Goal: Check status: Check status

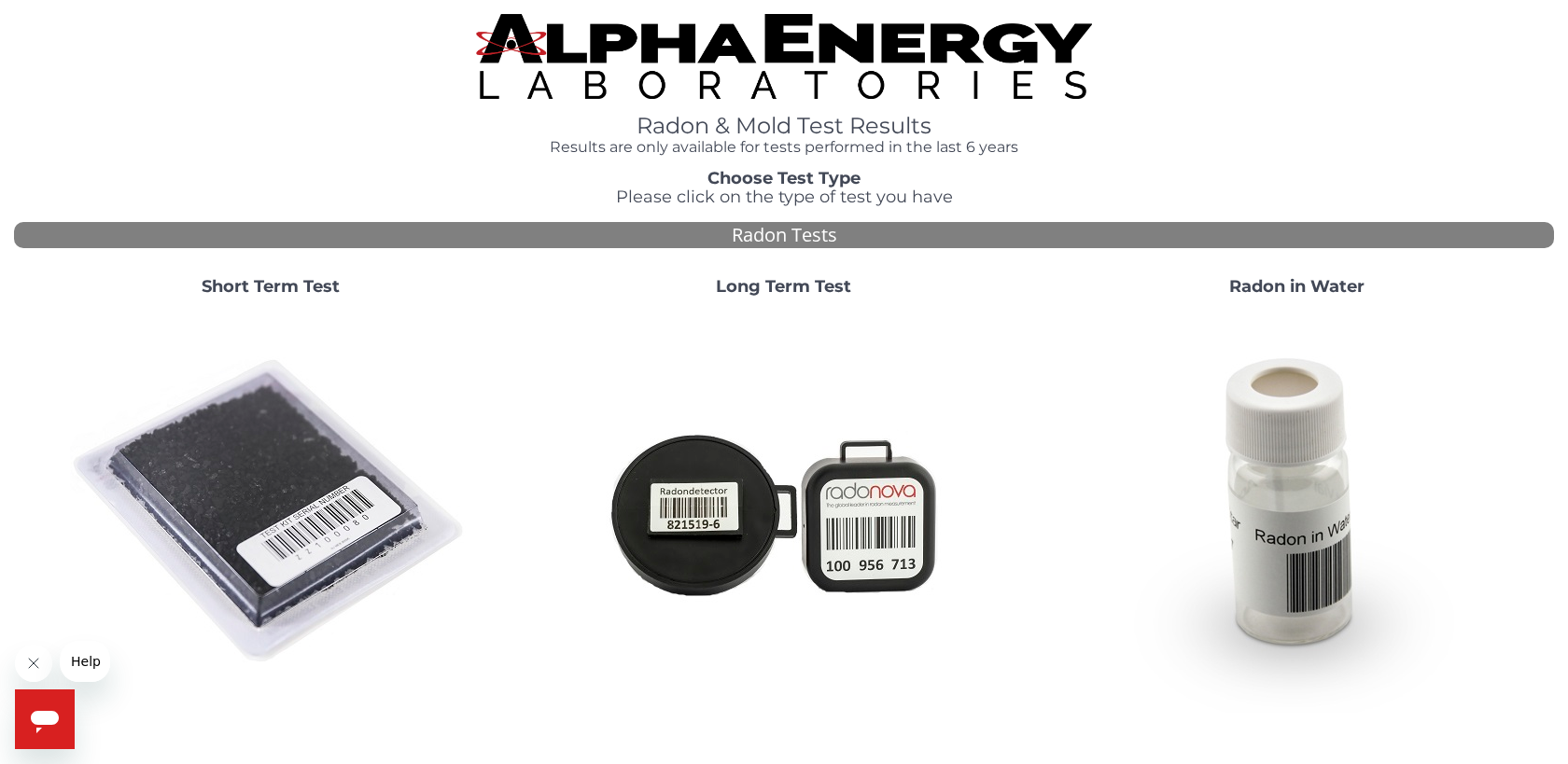
scroll to position [230, 0]
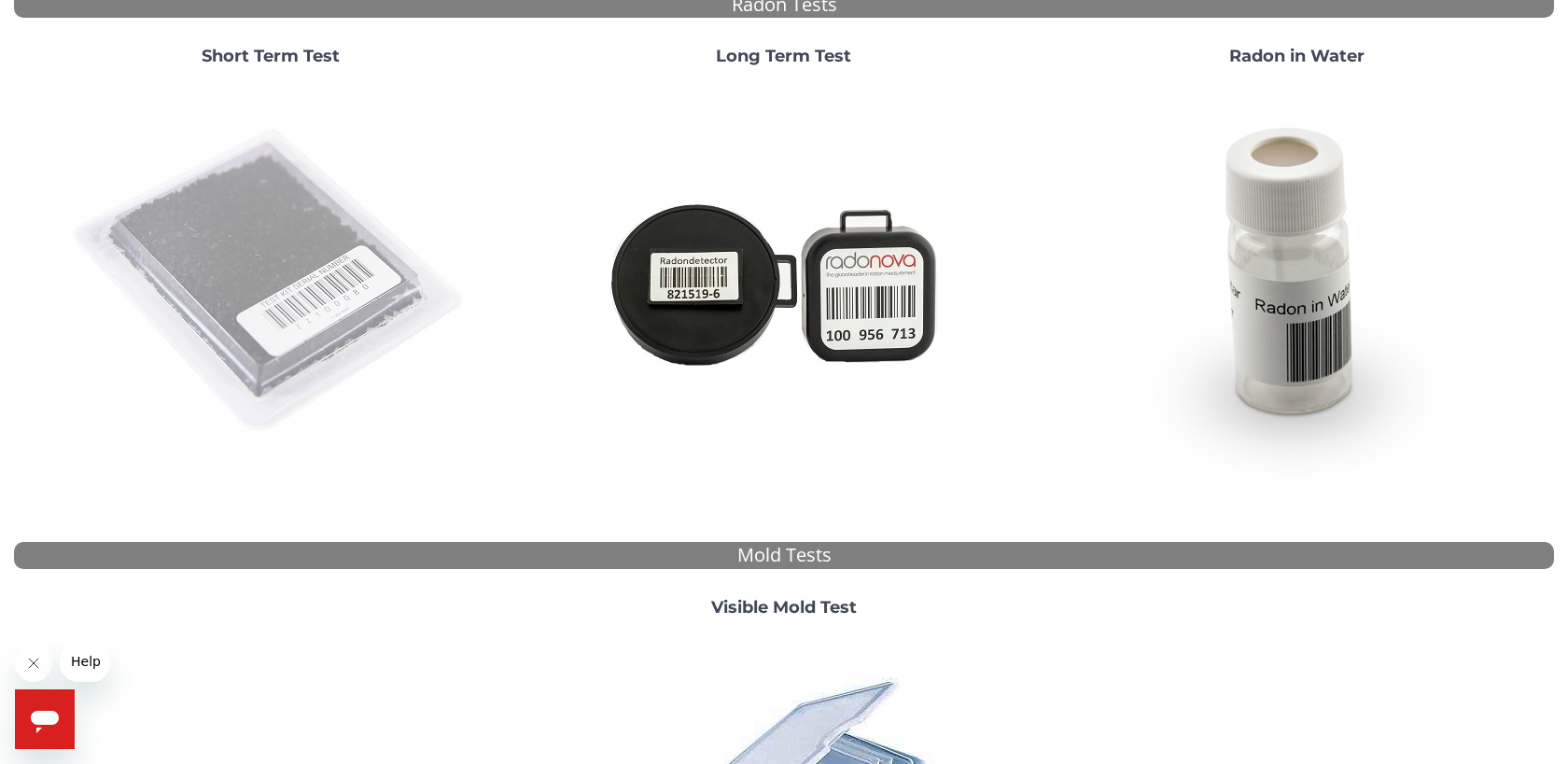
click at [263, 271] on img at bounding box center [270, 282] width 401 height 401
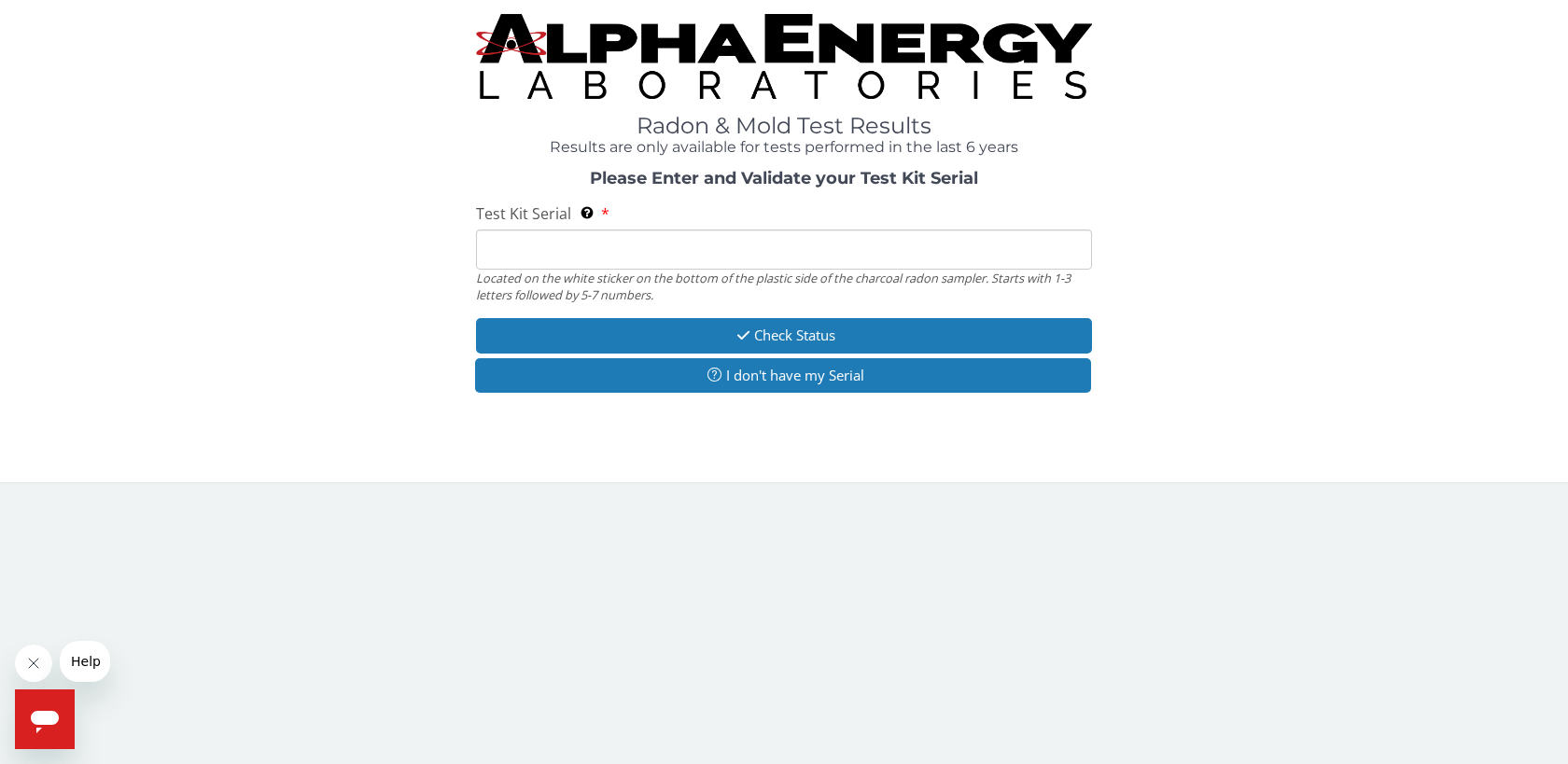
click at [494, 232] on input "Test Kit Serial Located on the white sticker on the bottom of the plastic side …" at bounding box center [784, 249] width 616 height 40
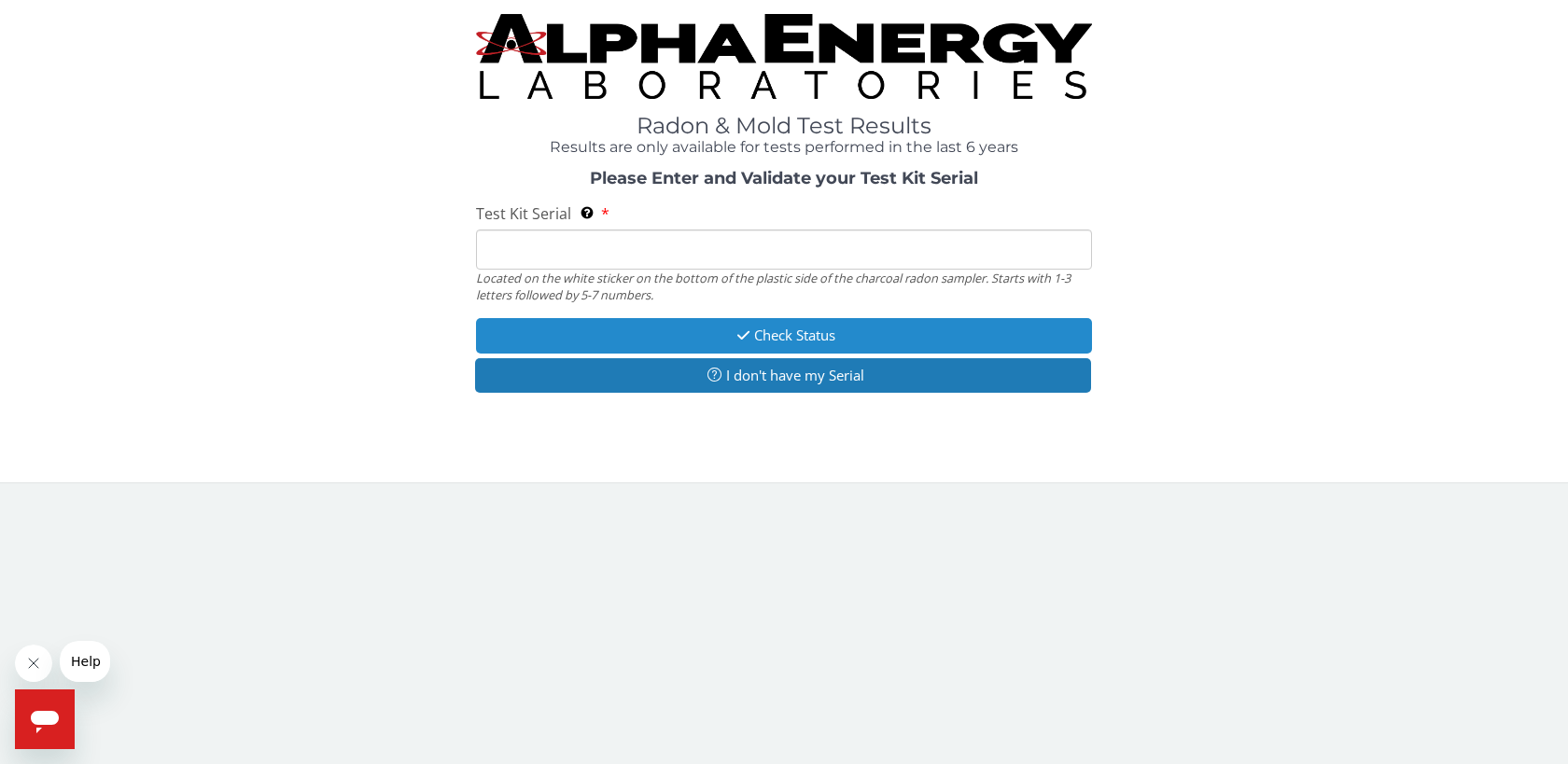
type input "FE413571"
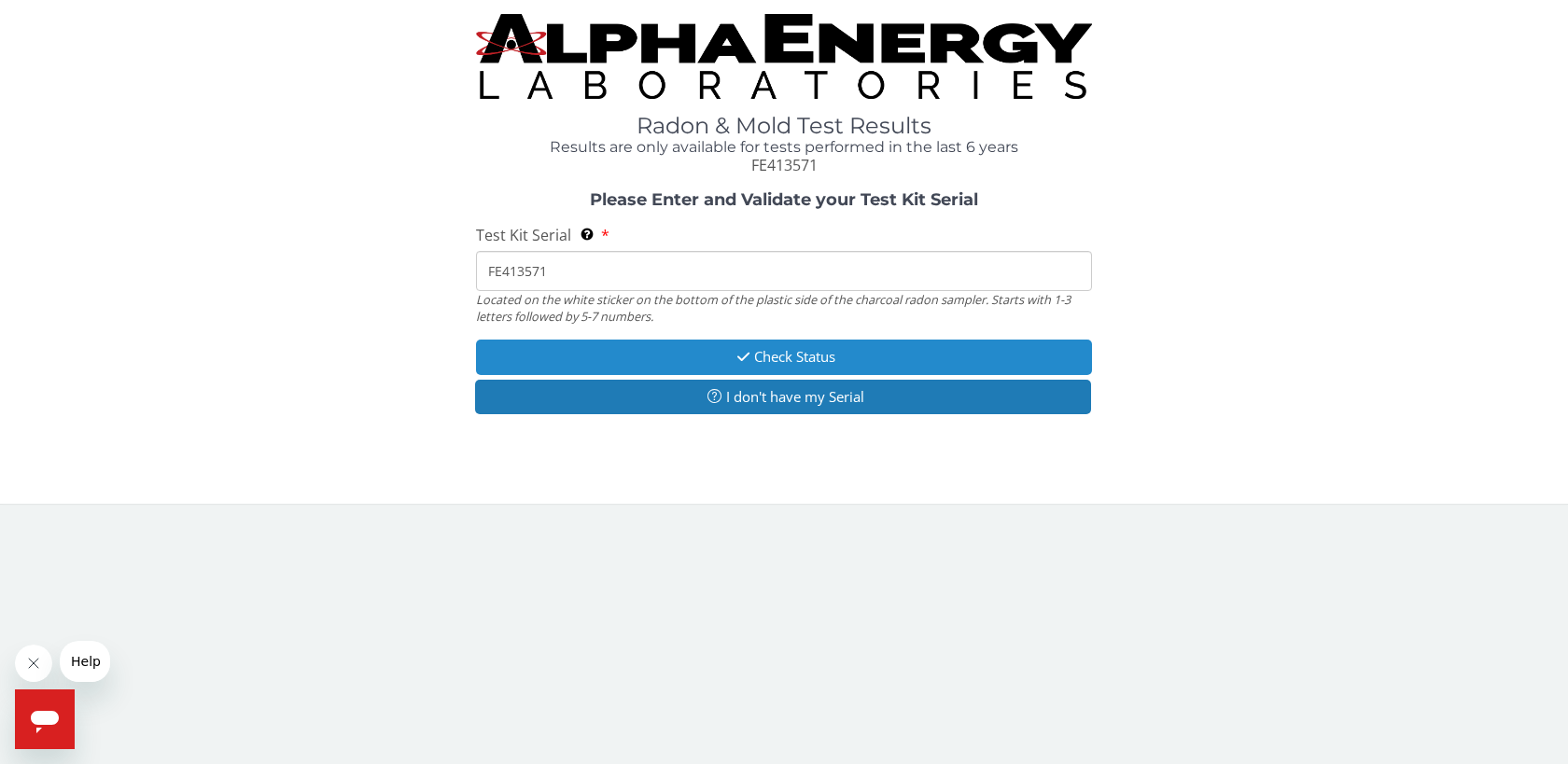
click at [719, 356] on button "Check Status" at bounding box center [784, 357] width 616 height 35
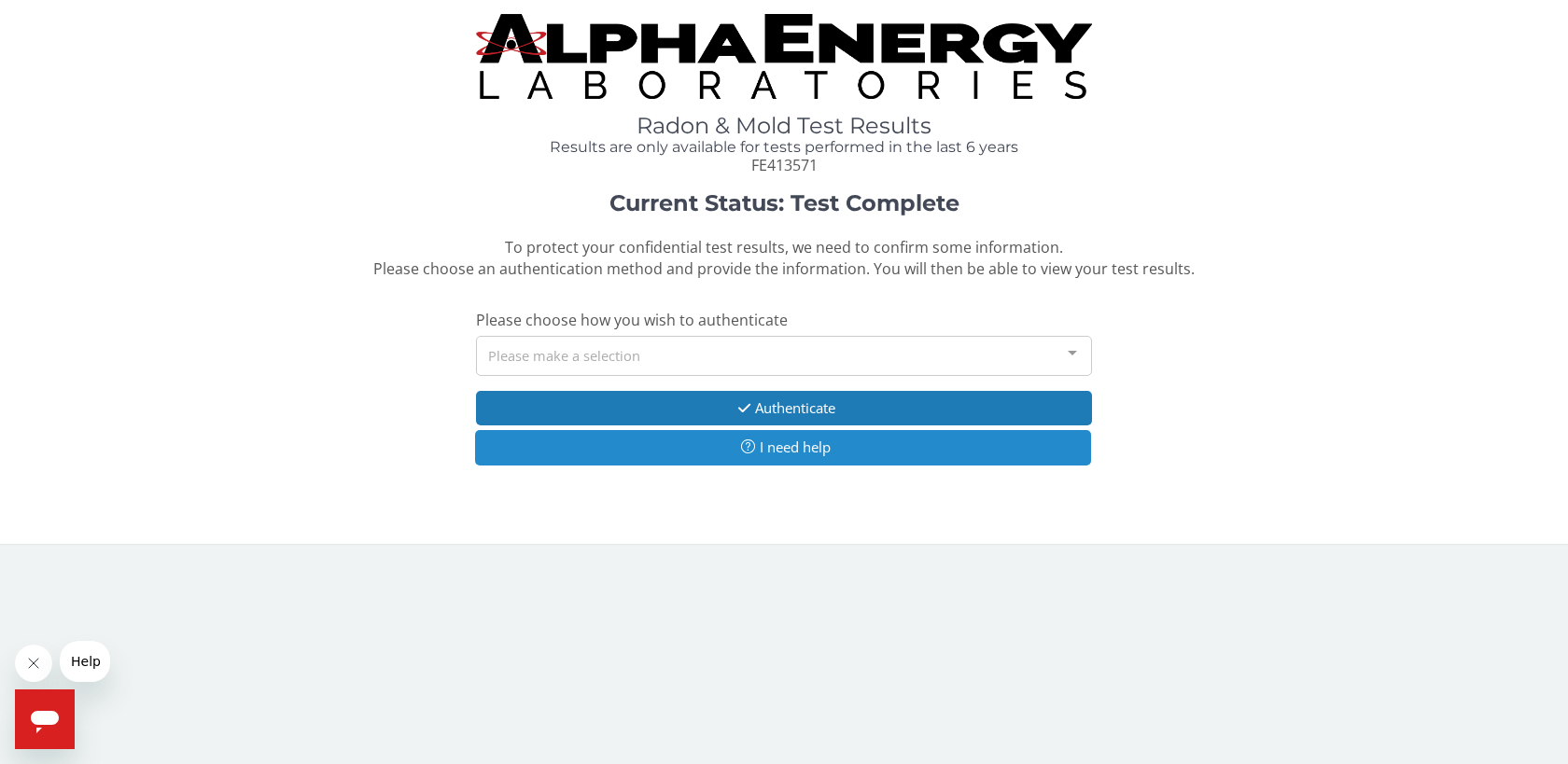
click at [770, 445] on button "I need help" at bounding box center [783, 447] width 616 height 35
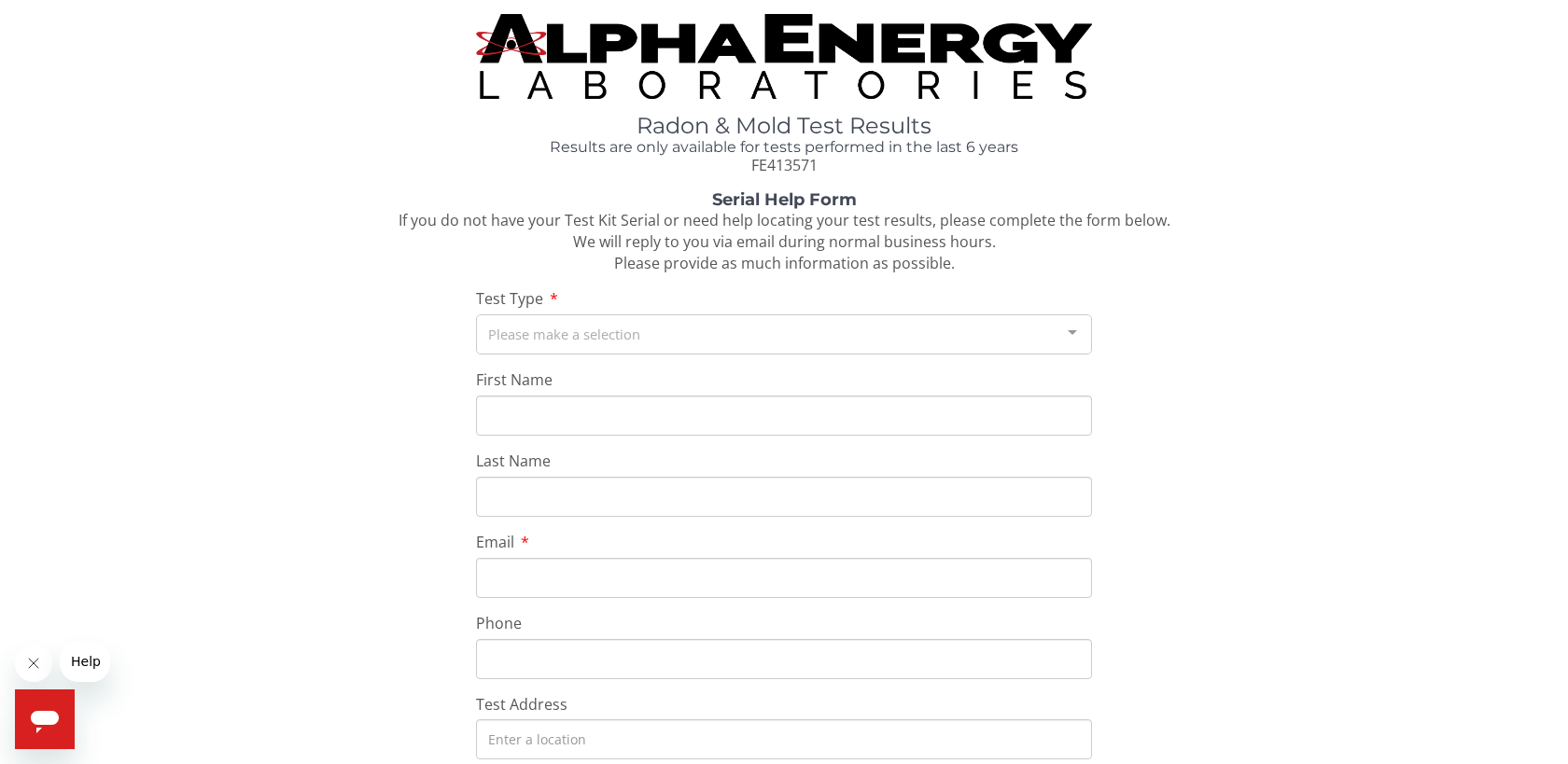
click at [532, 321] on div "Please make a selection" at bounding box center [784, 334] width 616 height 40
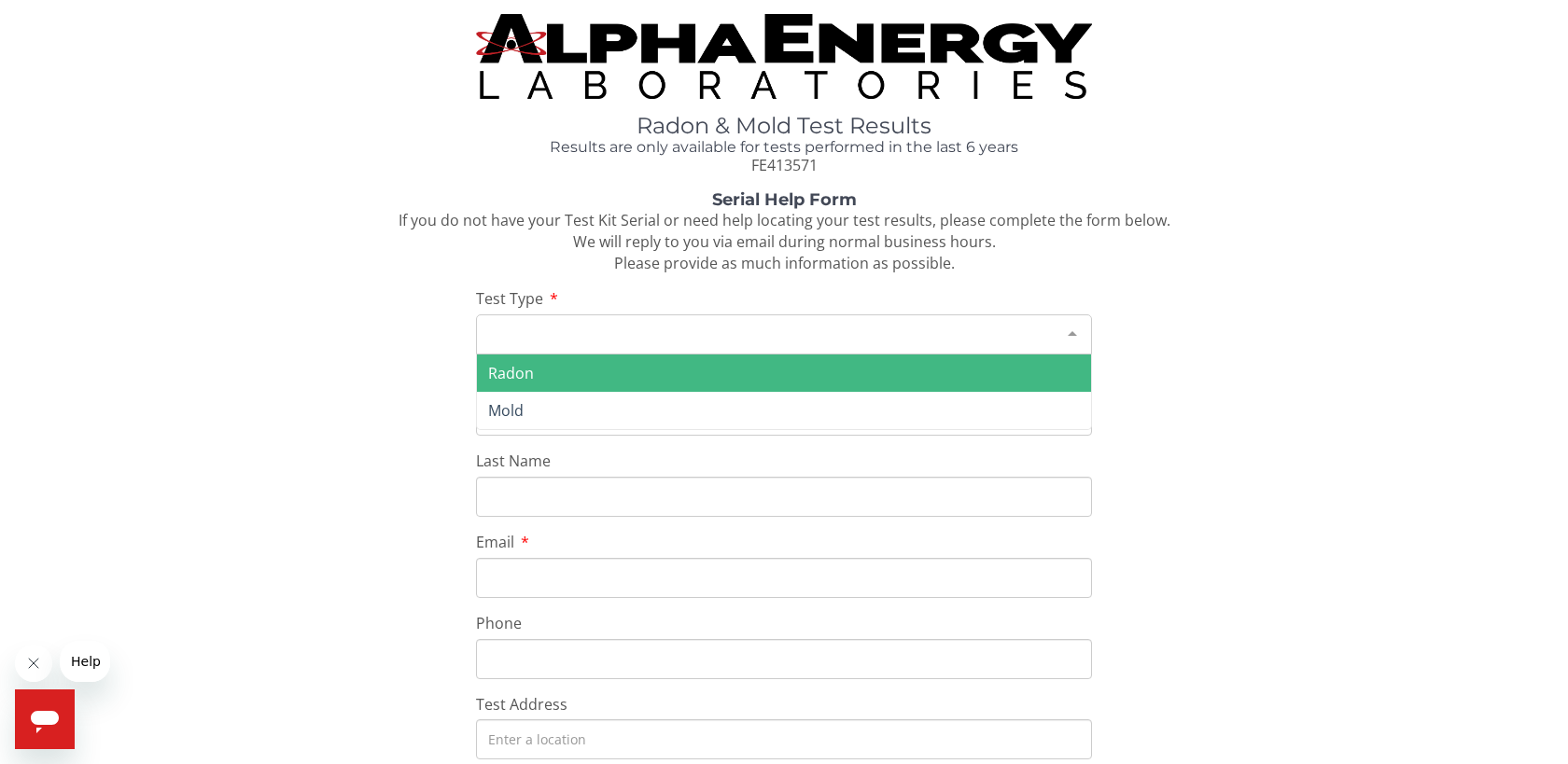
click at [525, 372] on span "Radon" at bounding box center [510, 373] width 46 height 20
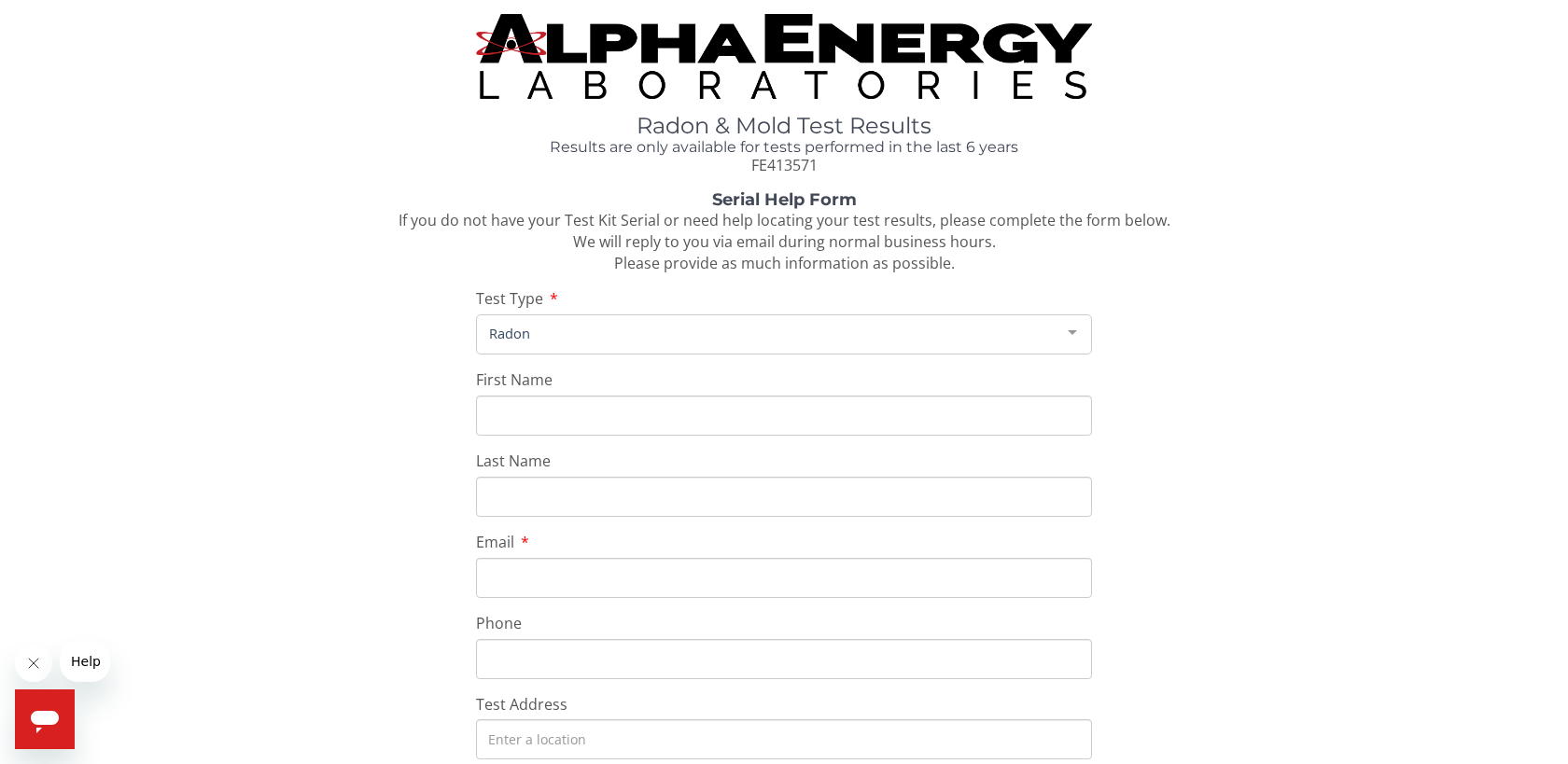
click at [518, 411] on input "First Name" at bounding box center [784, 415] width 616 height 40
type input "Rhori"
type input "[PERSON_NAME]"
type input "[EMAIL_ADDRESS][DOMAIN_NAME]"
type input "[PHONE_NUMBER]"
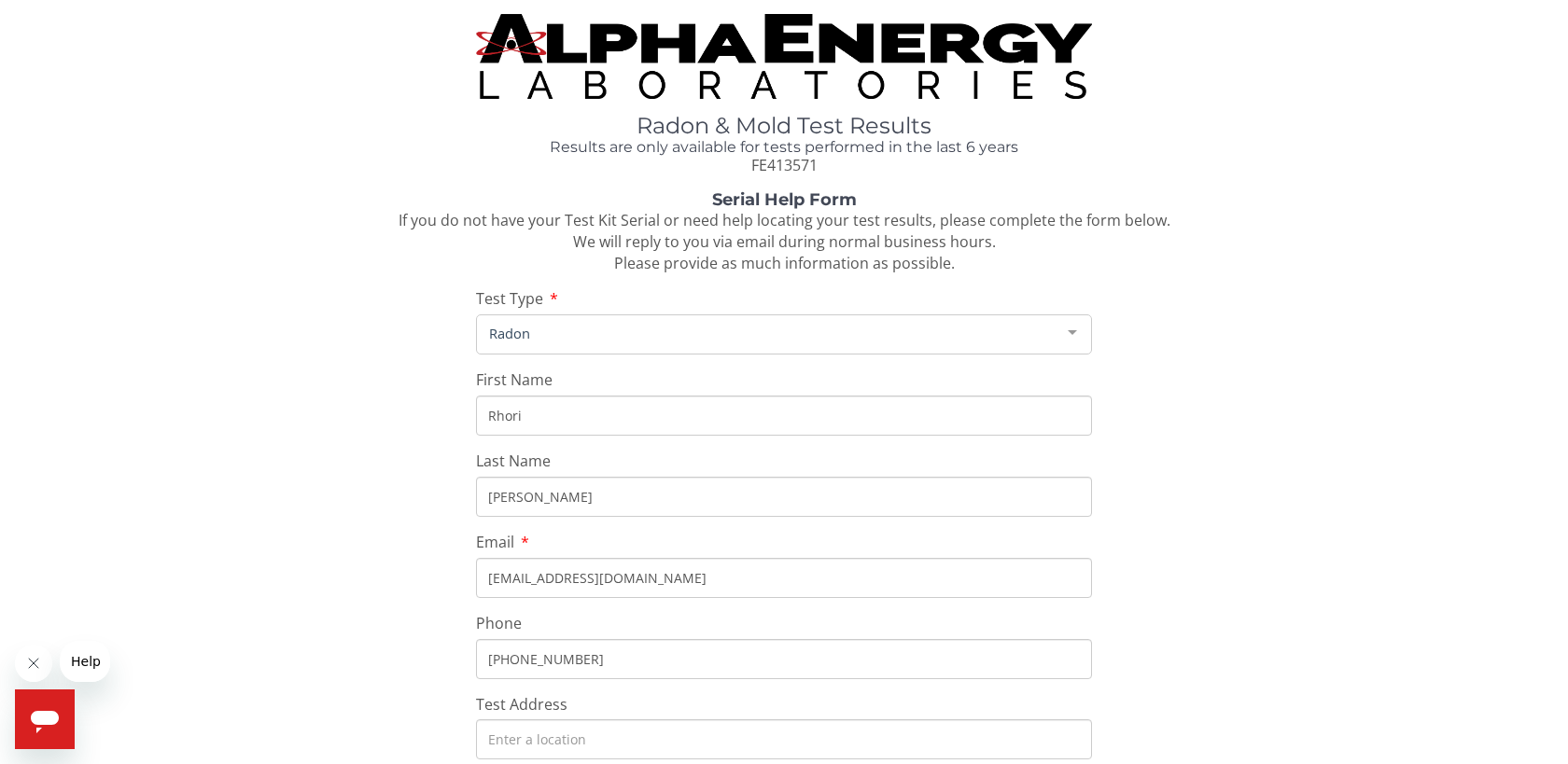
click at [299, 549] on div "Serial Help Form If you do not have your Test Kit Serial or need help locating …" at bounding box center [784, 633] width 1540 height 883
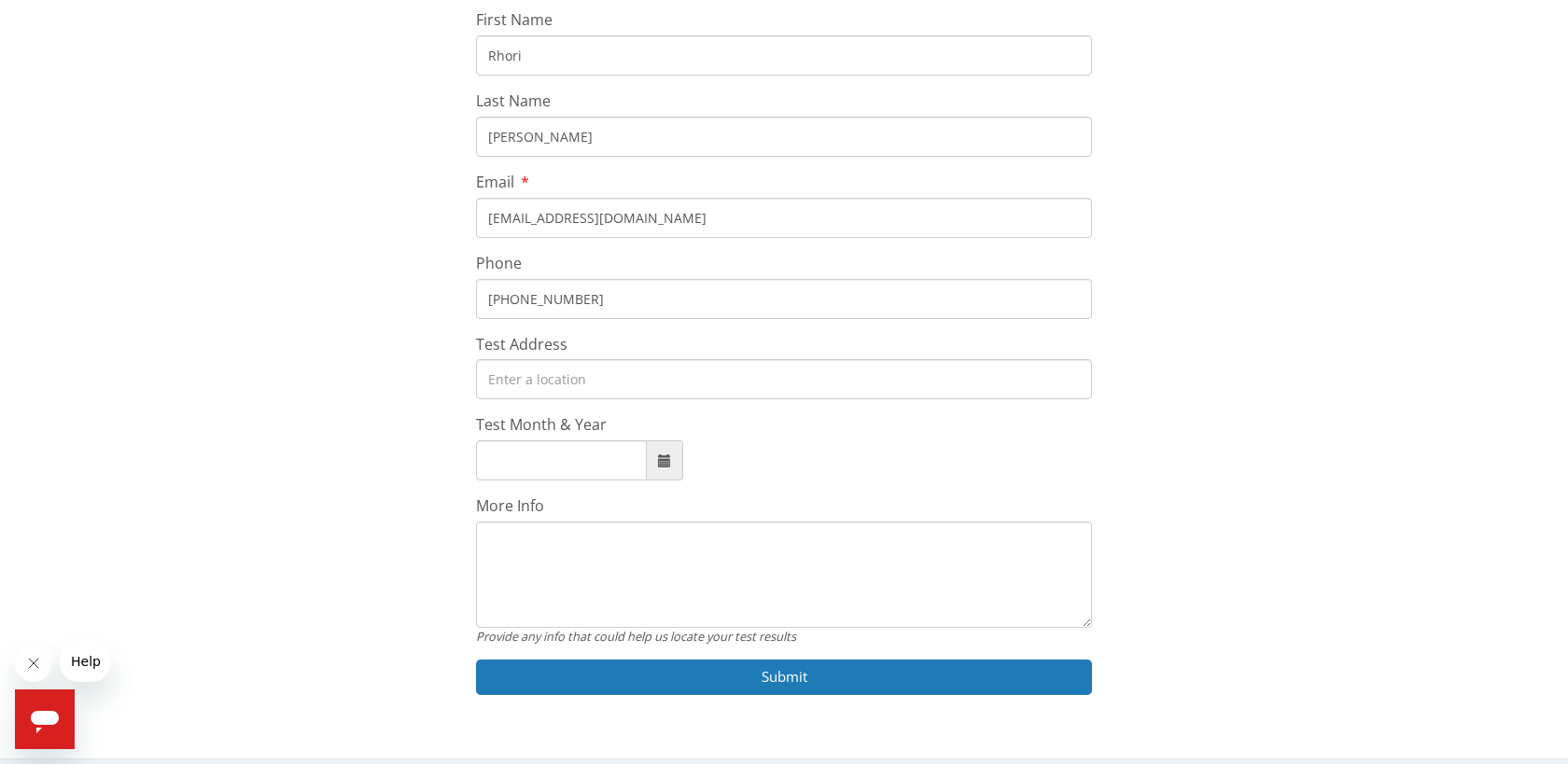
scroll to position [373, 0]
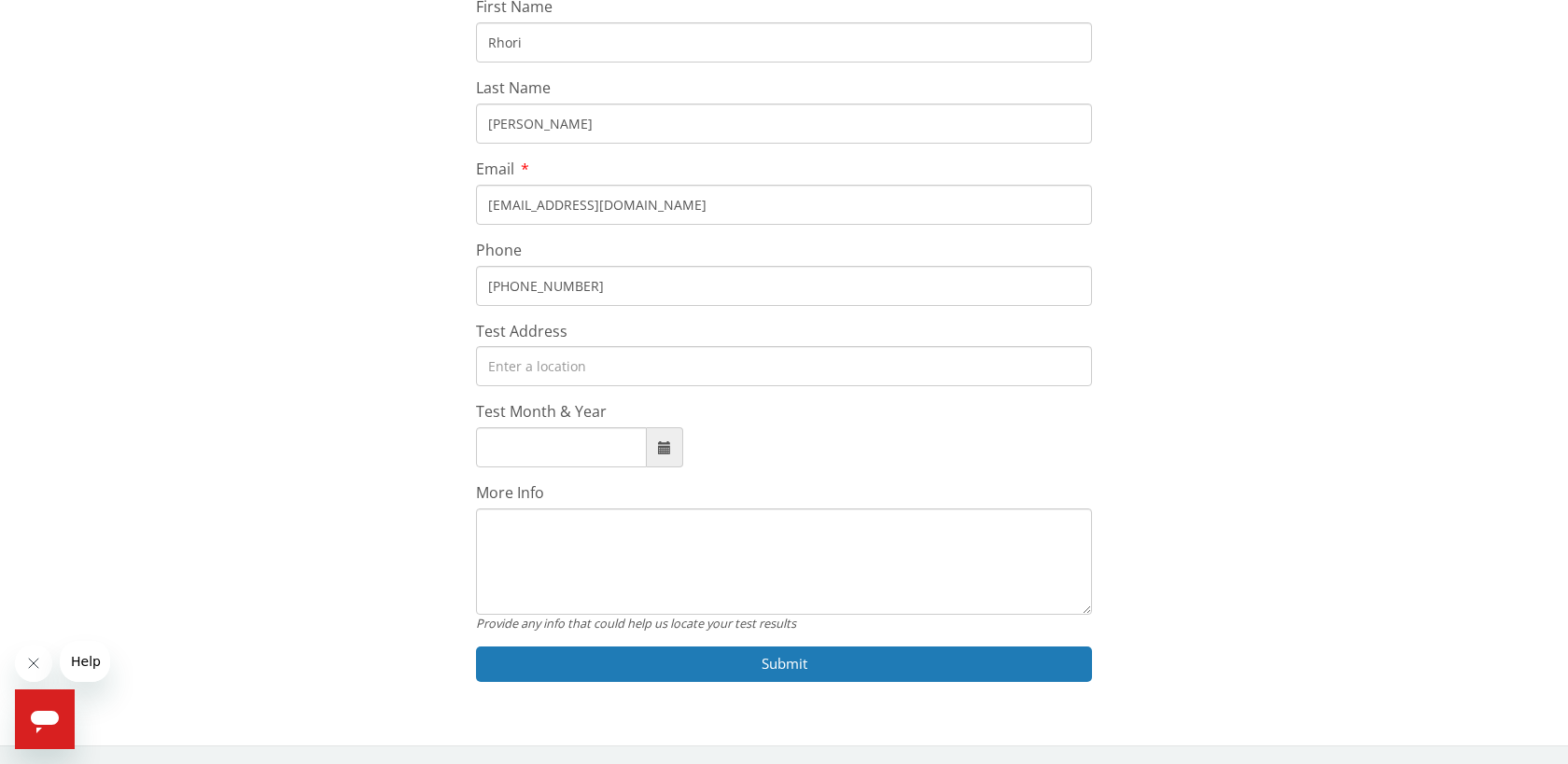
click at [540, 371] on input "Test Address" at bounding box center [784, 365] width 616 height 40
click at [535, 371] on input "Test Address" at bounding box center [784, 365] width 616 height 40
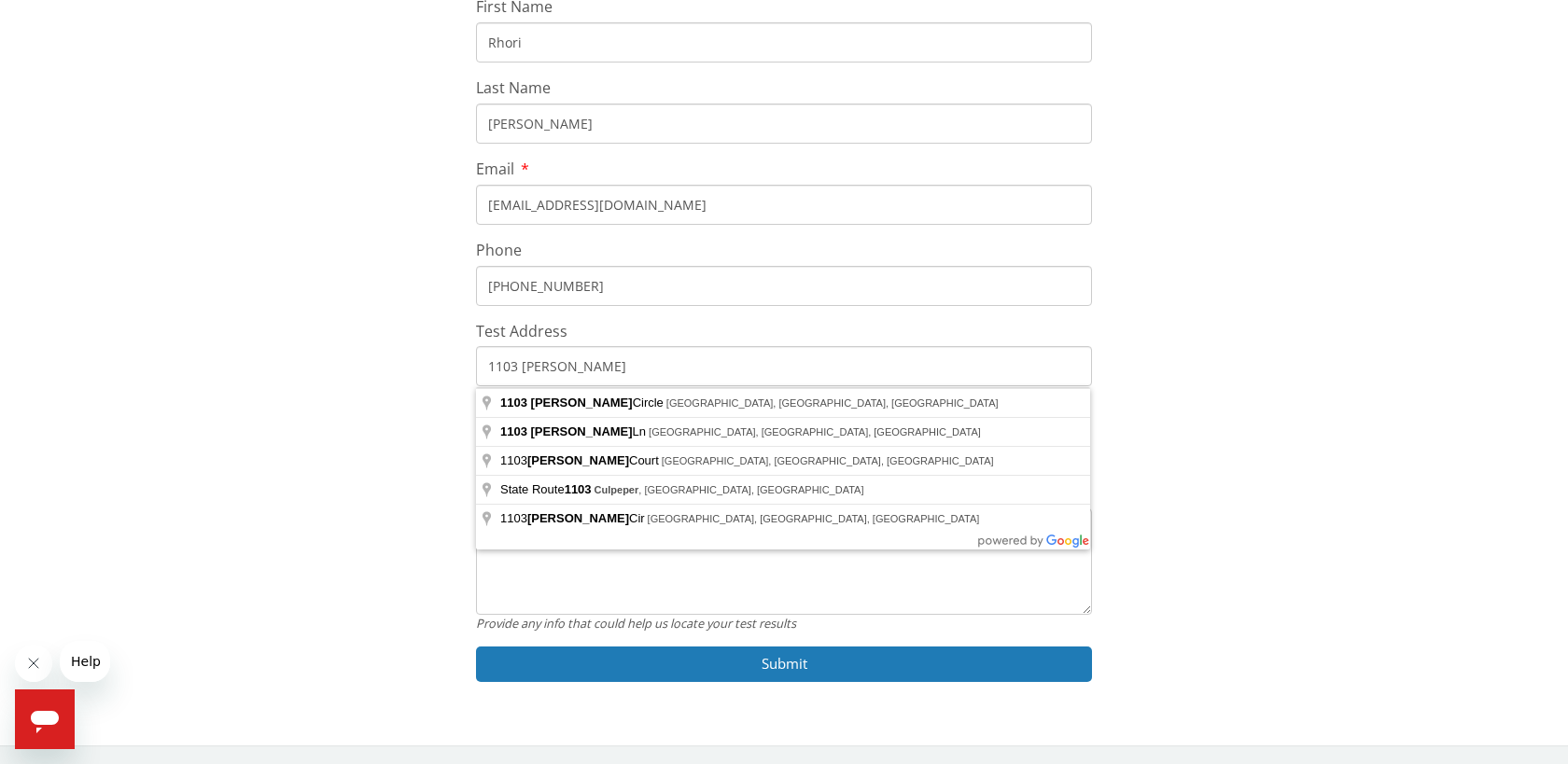
click at [393, 478] on div "Serial Help Form If you do not have your Test Kit Serial or need help locating …" at bounding box center [784, 260] width 1540 height 883
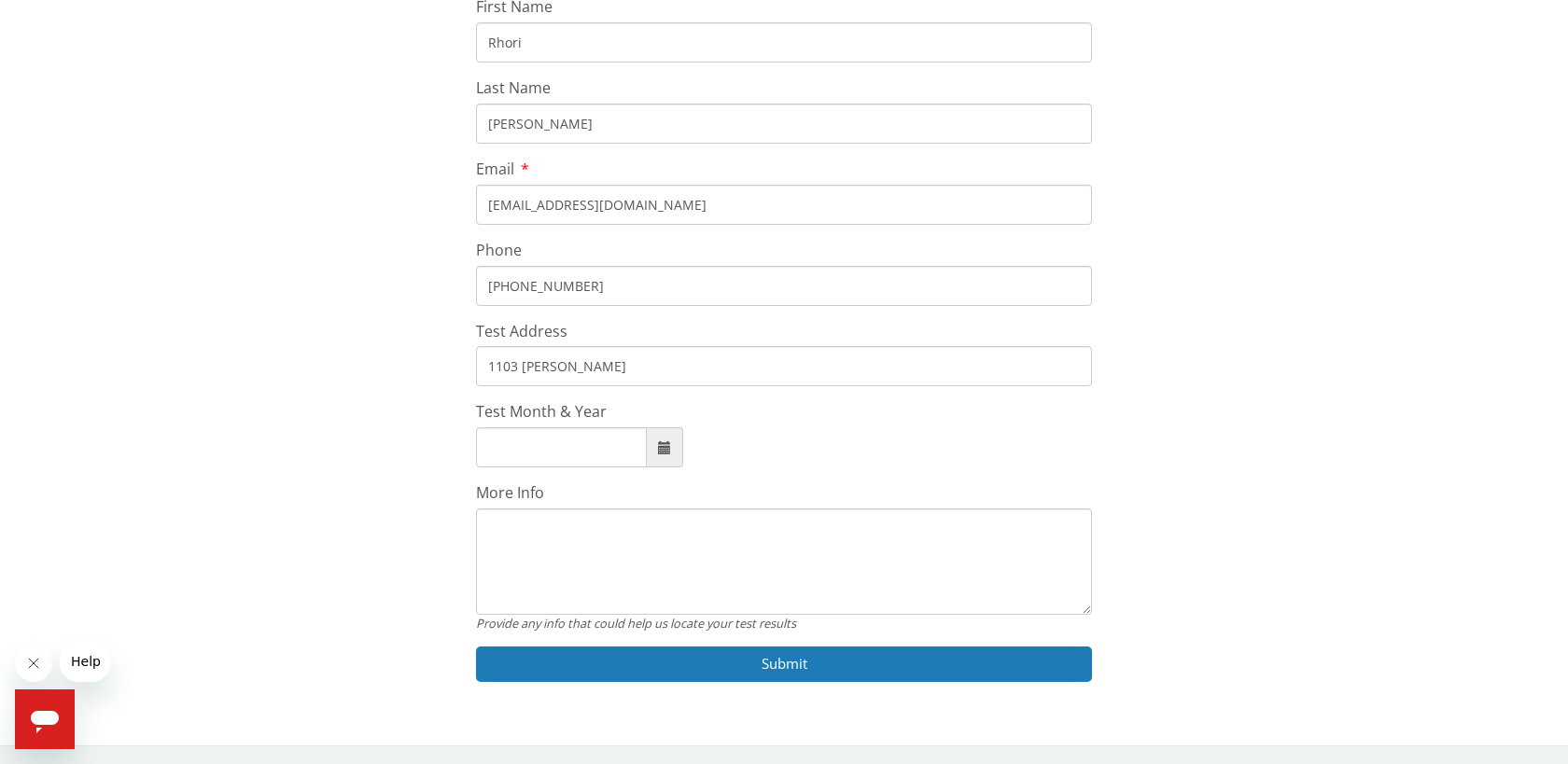
click at [600, 385] on input "1103 Culpepper" at bounding box center [784, 365] width 616 height 40
type input "1103 Culpepper Cir, Franklin, TN 37064, USA"
click at [673, 449] on span at bounding box center [665, 446] width 37 height 40
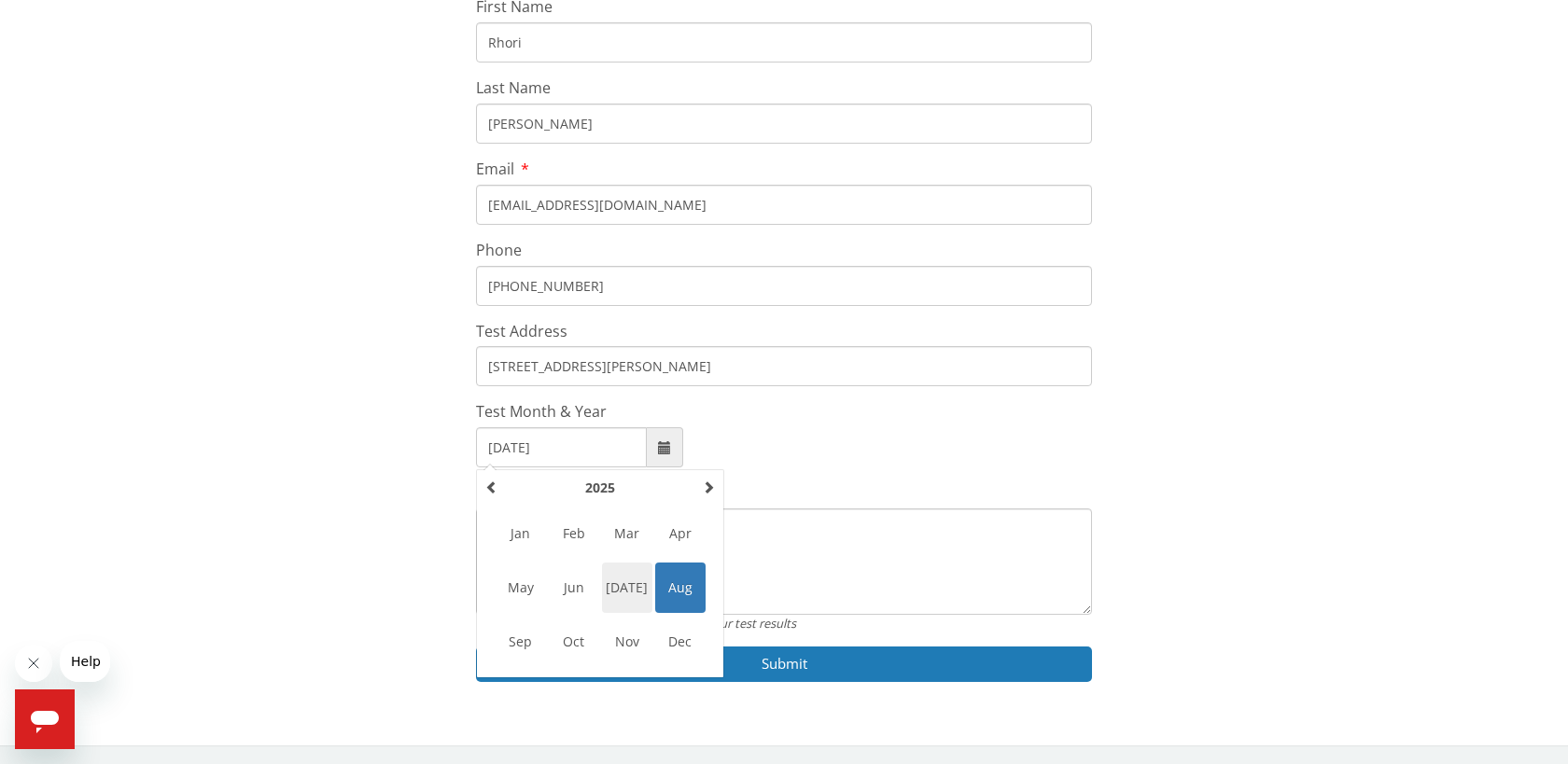
click at [637, 596] on span "[DATE]" at bounding box center [627, 588] width 50 height 50
type input "[DATE]"
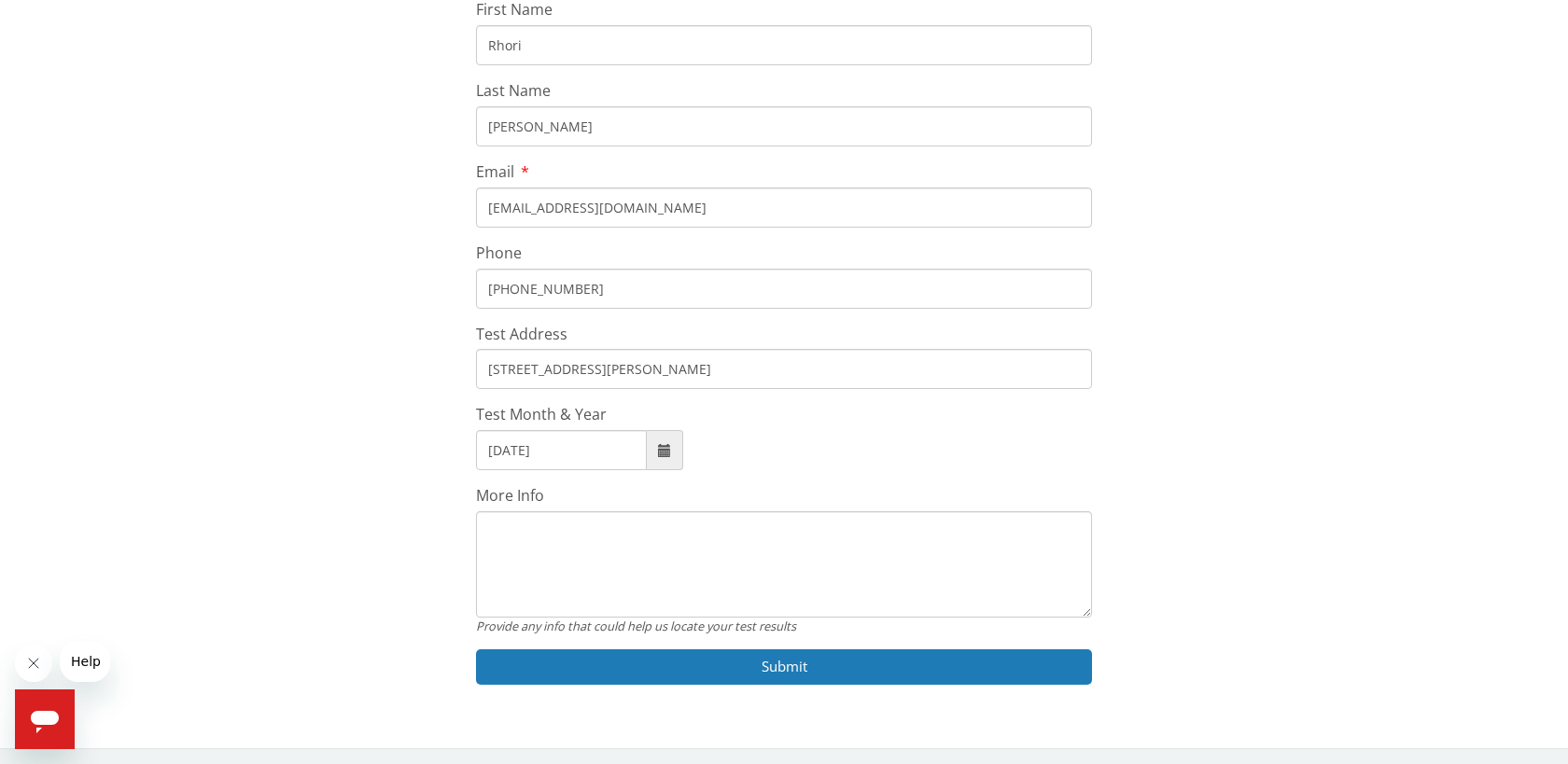
scroll to position [0, 0]
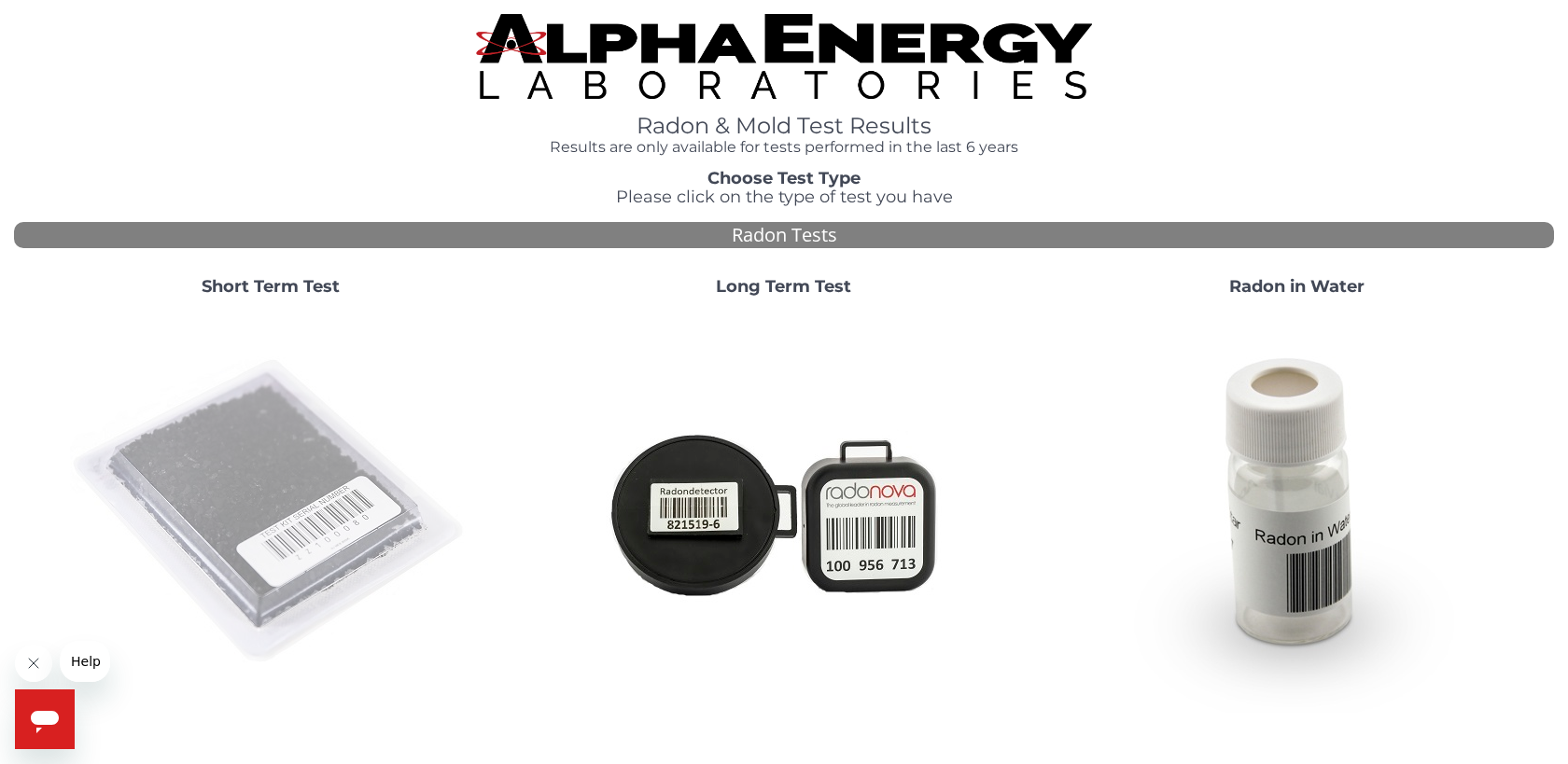
click at [173, 479] on img at bounding box center [270, 512] width 401 height 401
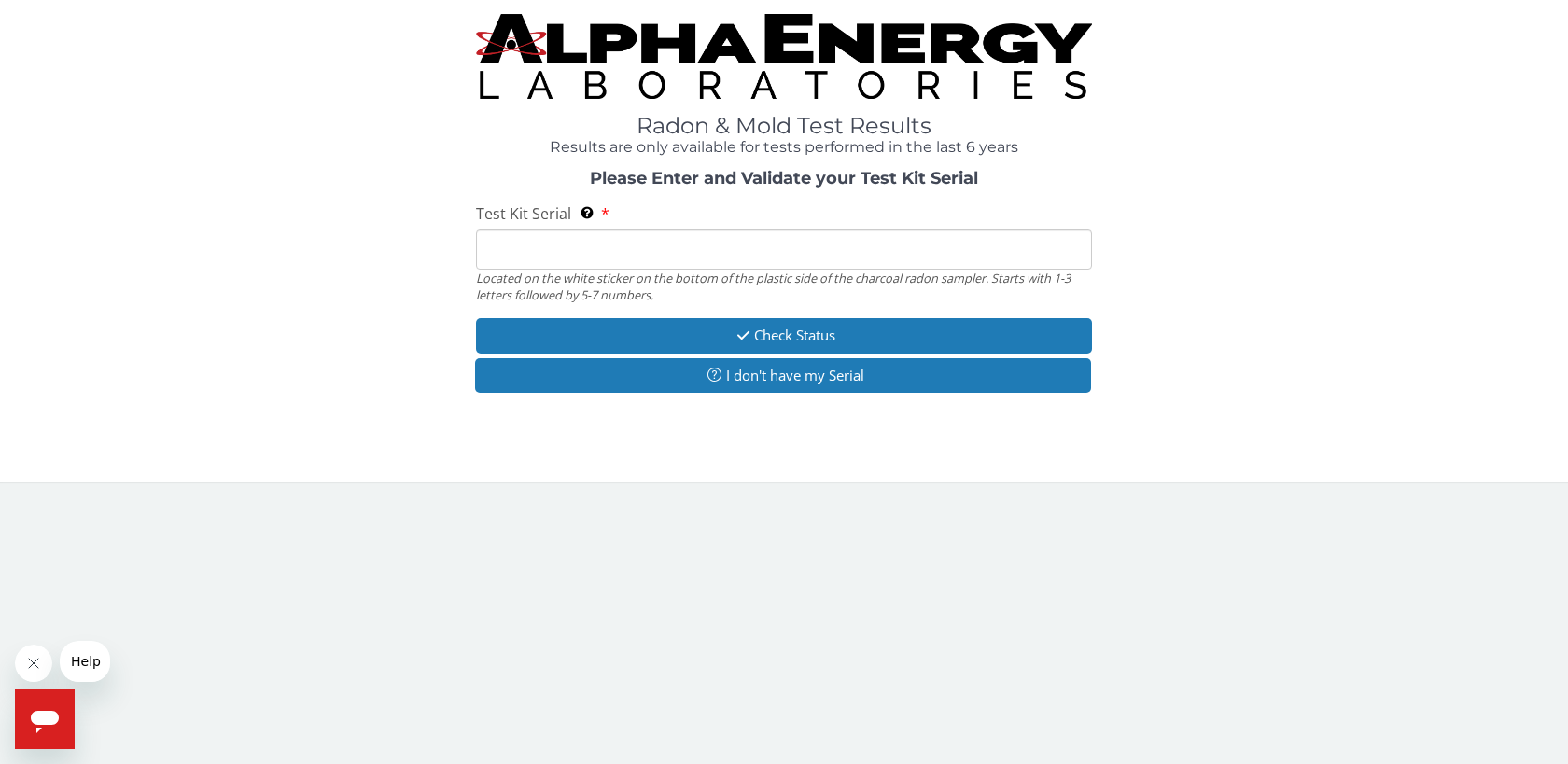
click at [517, 252] on input "Test Kit Serial Located on the white sticker on the bottom of the plastic side …" at bounding box center [784, 249] width 616 height 40
type input "FE413571"
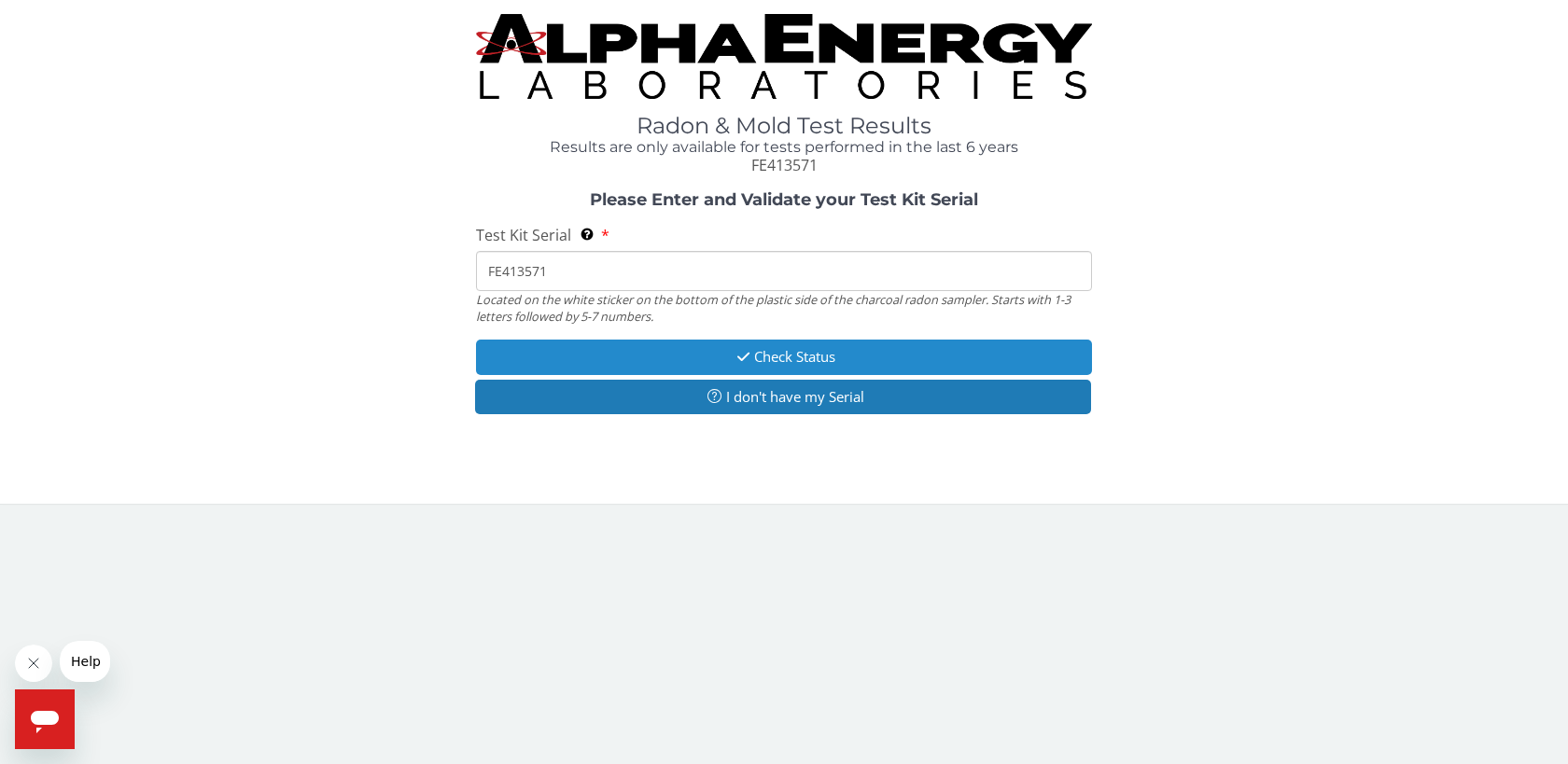
click at [769, 362] on button "Check Status" at bounding box center [784, 357] width 616 height 35
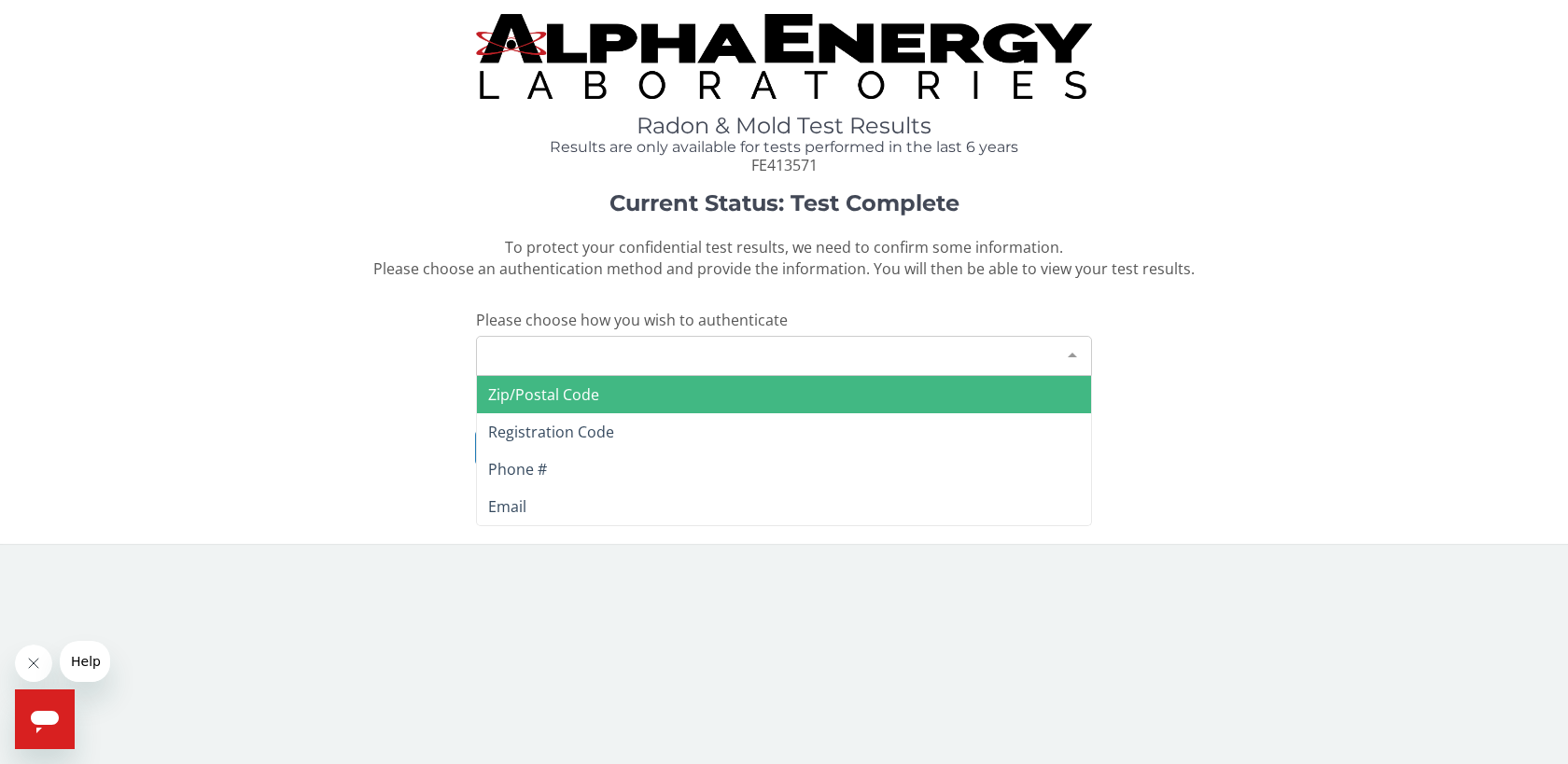
click at [545, 349] on div "Please make a selection" at bounding box center [784, 355] width 616 height 40
click at [311, 338] on div "Current Status: Test Complete To protect your confidential test results, we nee…" at bounding box center [784, 339] width 1540 height 294
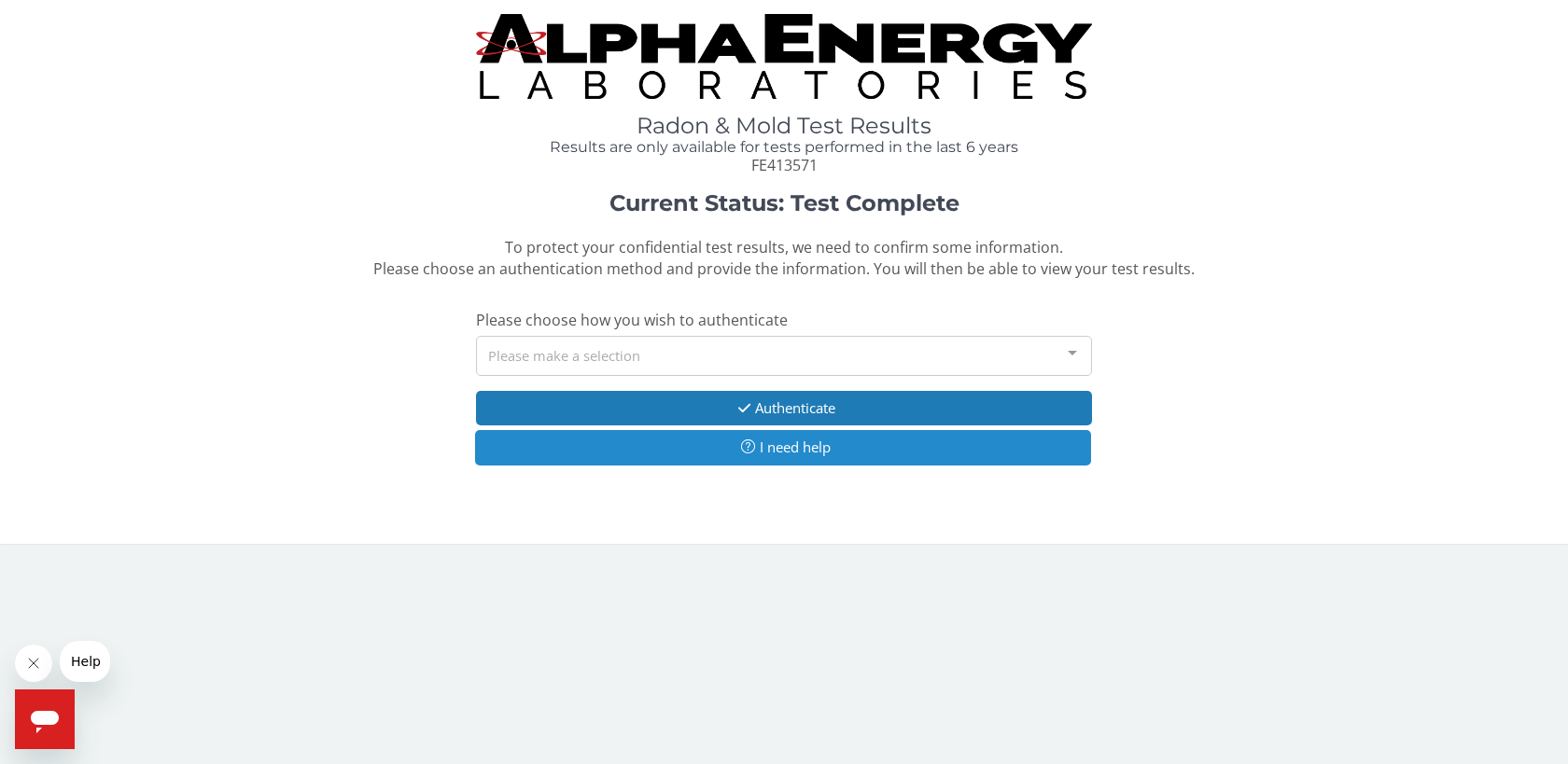
click at [782, 452] on button "I need help" at bounding box center [783, 447] width 616 height 35
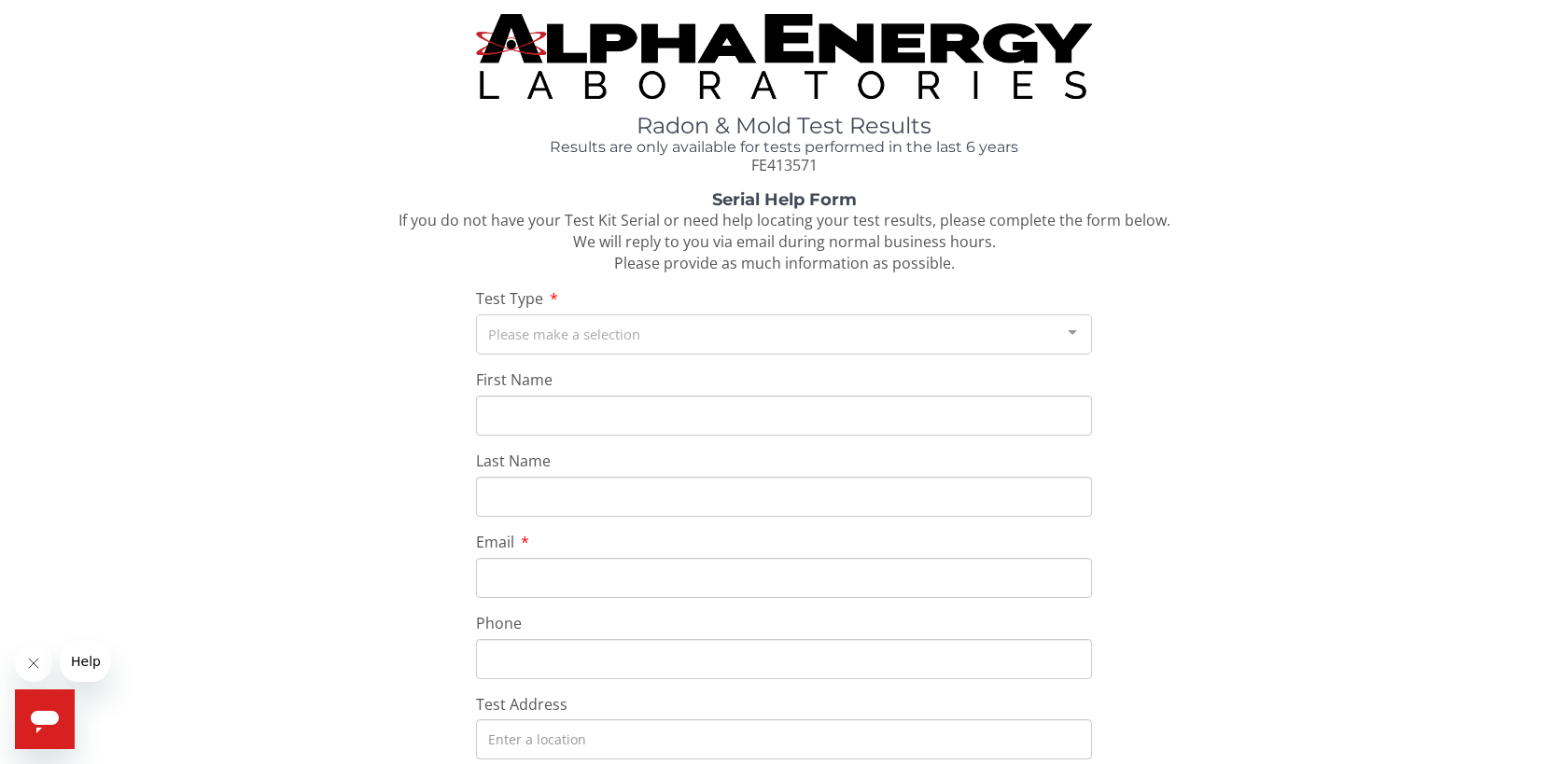
click at [520, 328] on div "Please make a selection" at bounding box center [784, 334] width 616 height 40
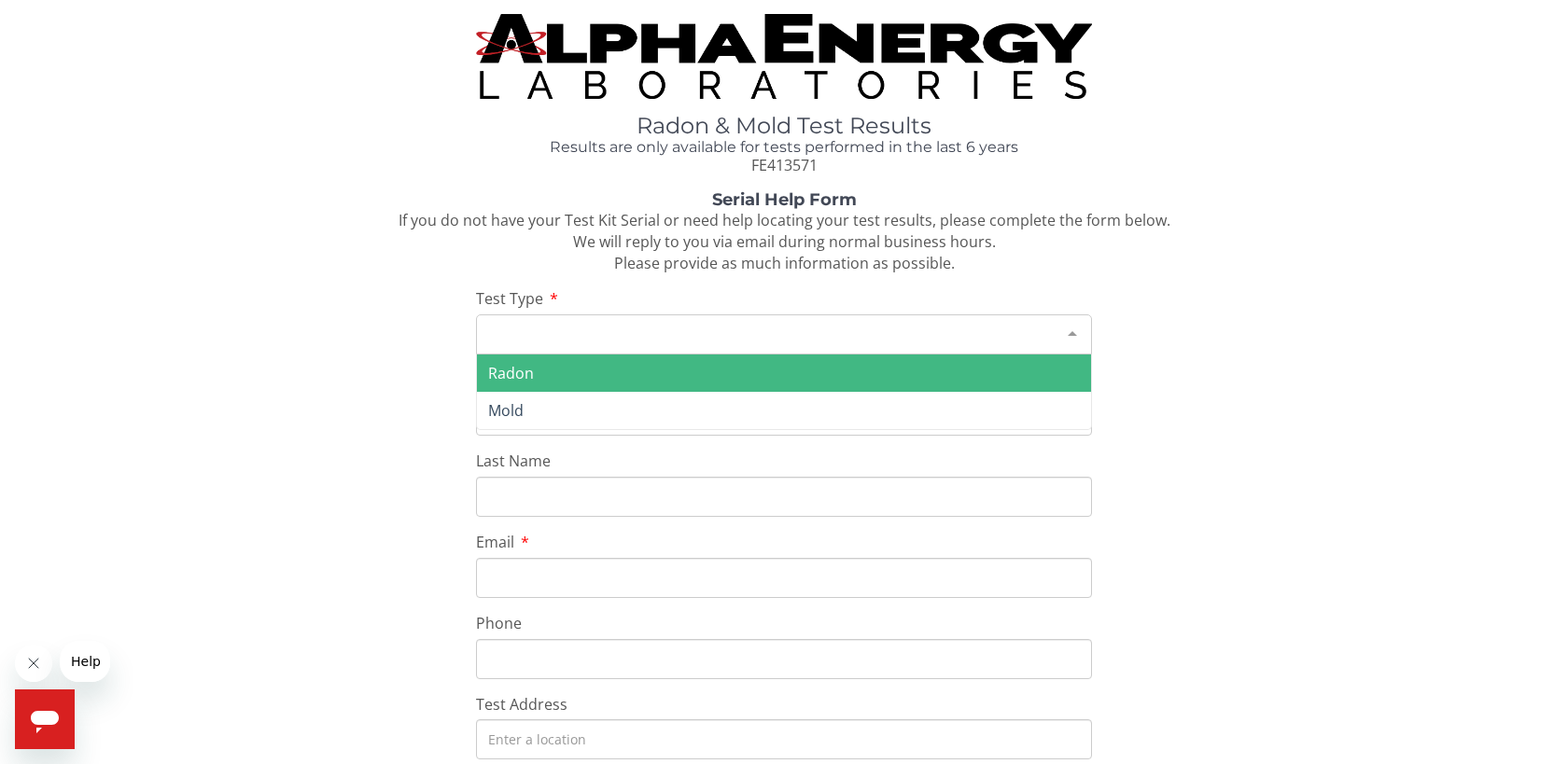
click at [514, 373] on span "Radon" at bounding box center [510, 373] width 46 height 20
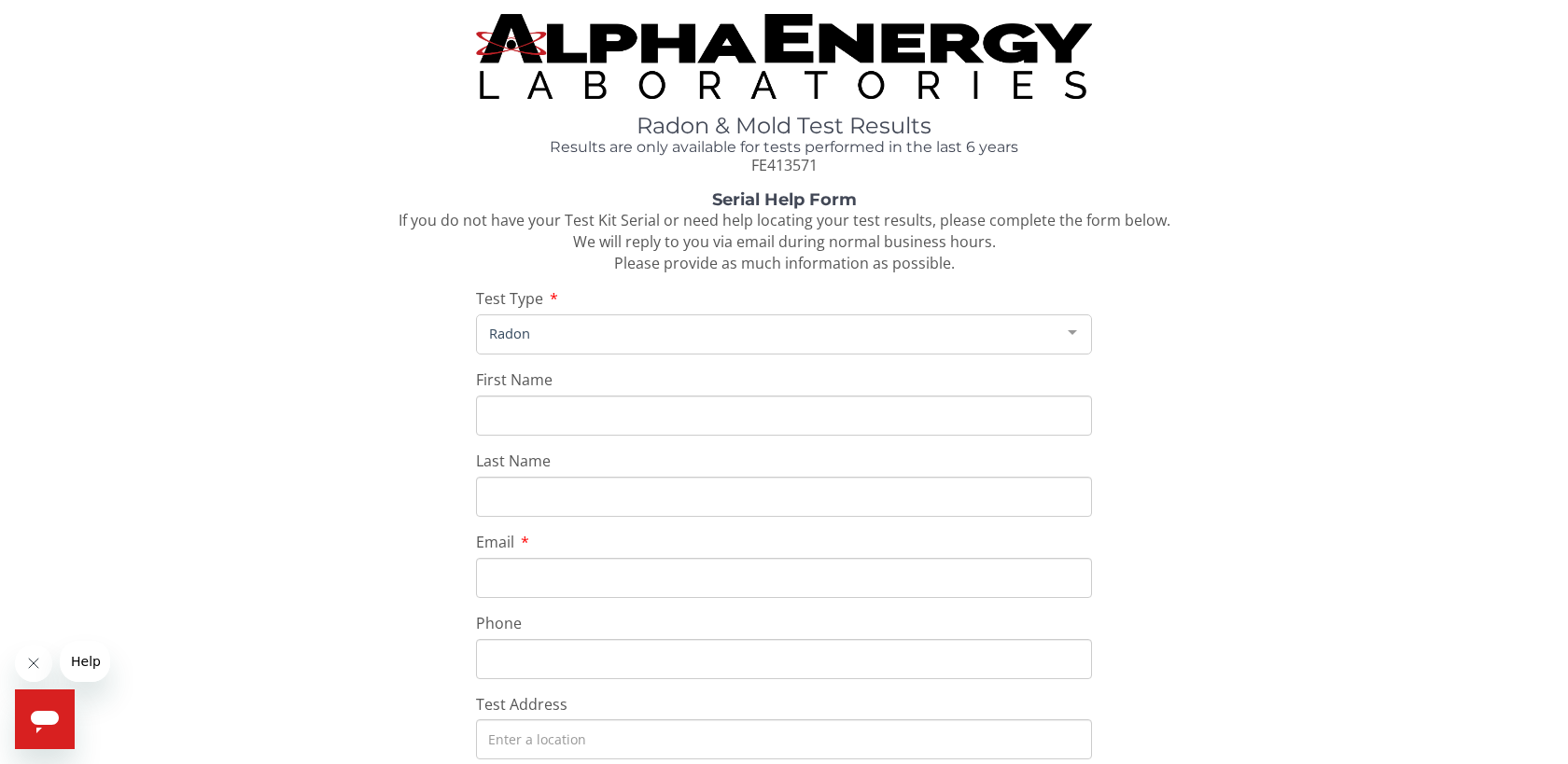
click at [507, 410] on input "First Name" at bounding box center [784, 415] width 616 height 40
type input "Rhori"
type input "[PERSON_NAME]"
type input "[EMAIL_ADDRESS][DOMAIN_NAME]"
type input "[PHONE_NUMBER]"
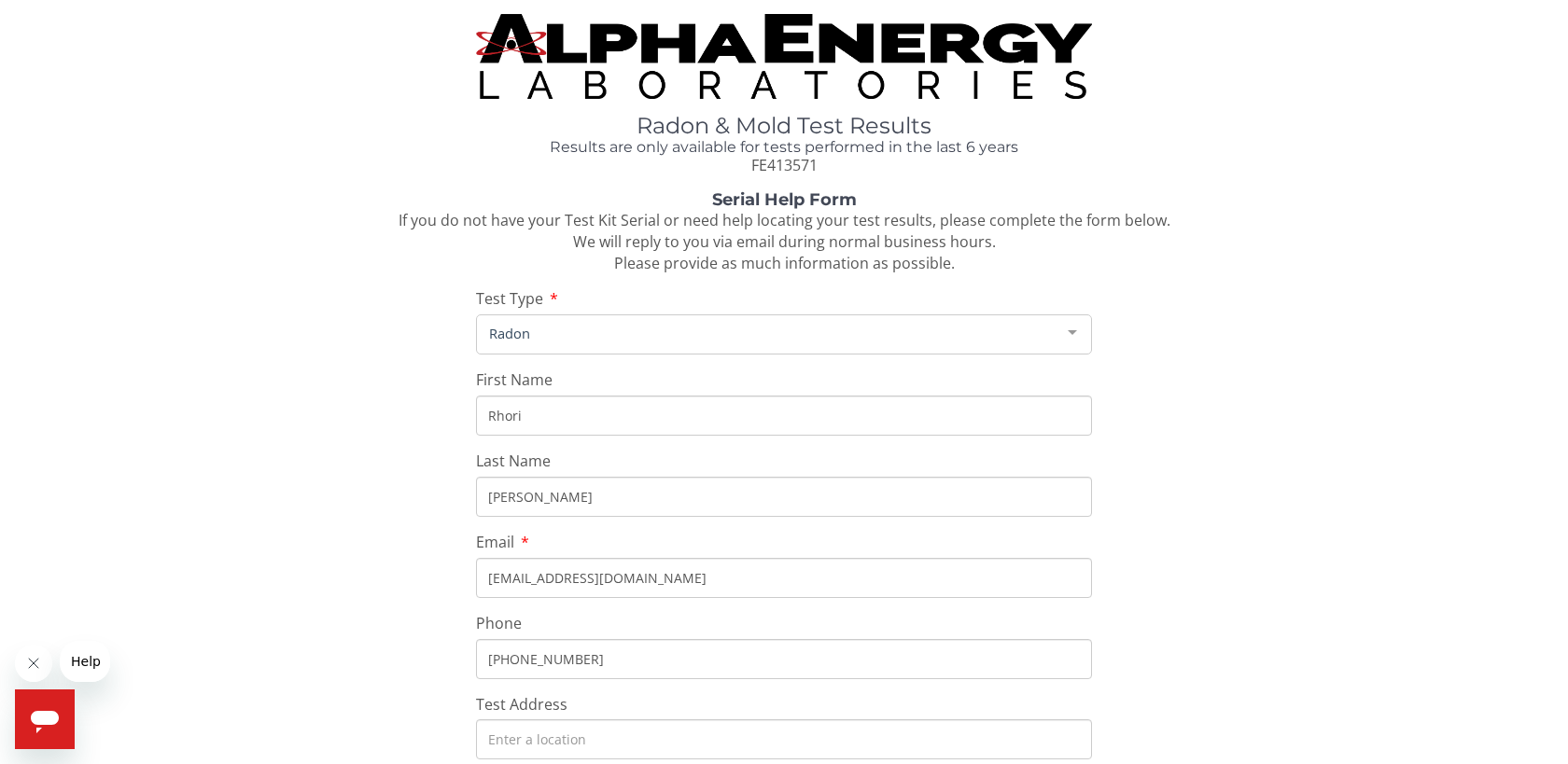
type input "[STREET_ADDRESS][PERSON_NAME]"
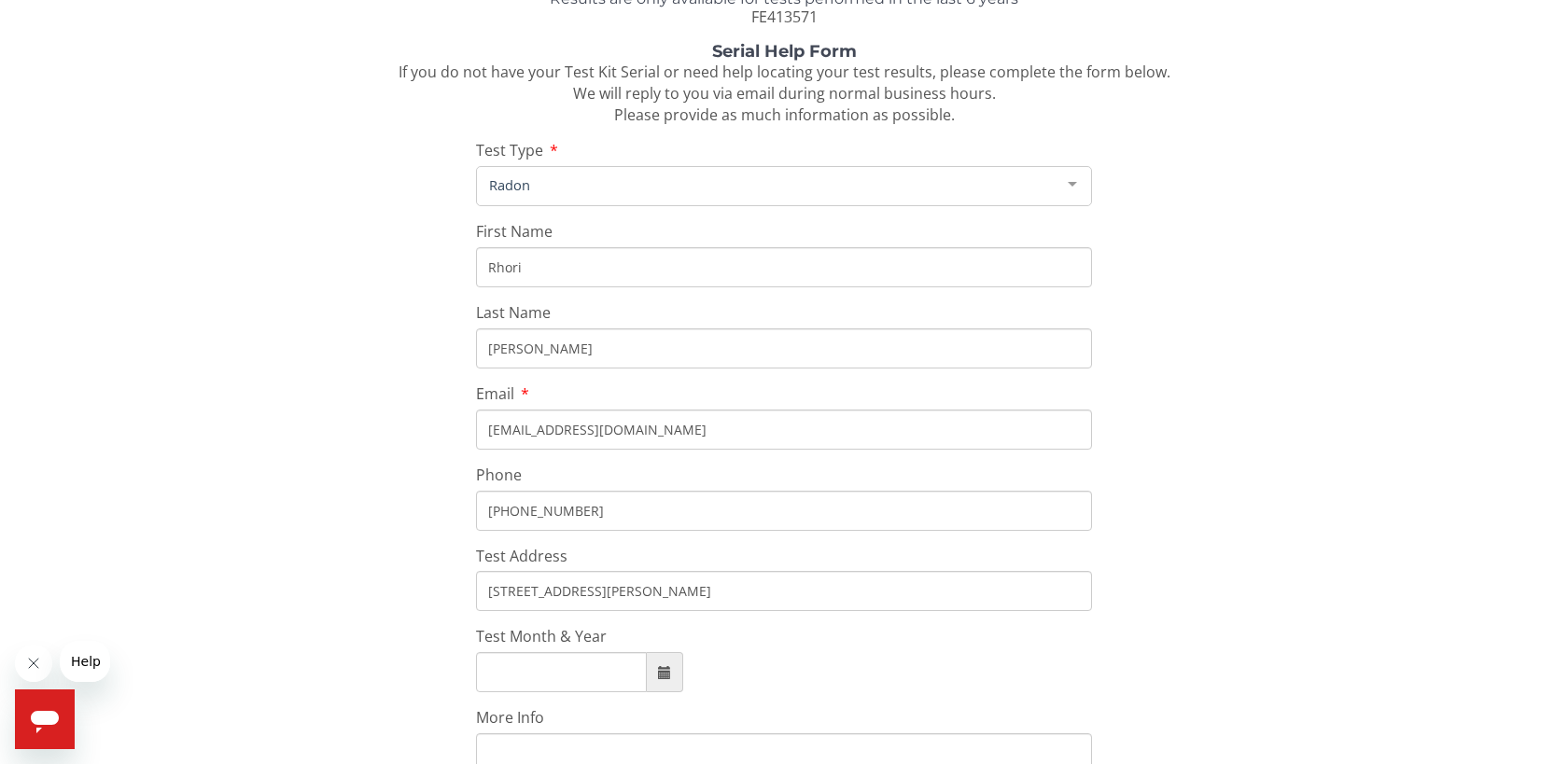
scroll to position [373, 0]
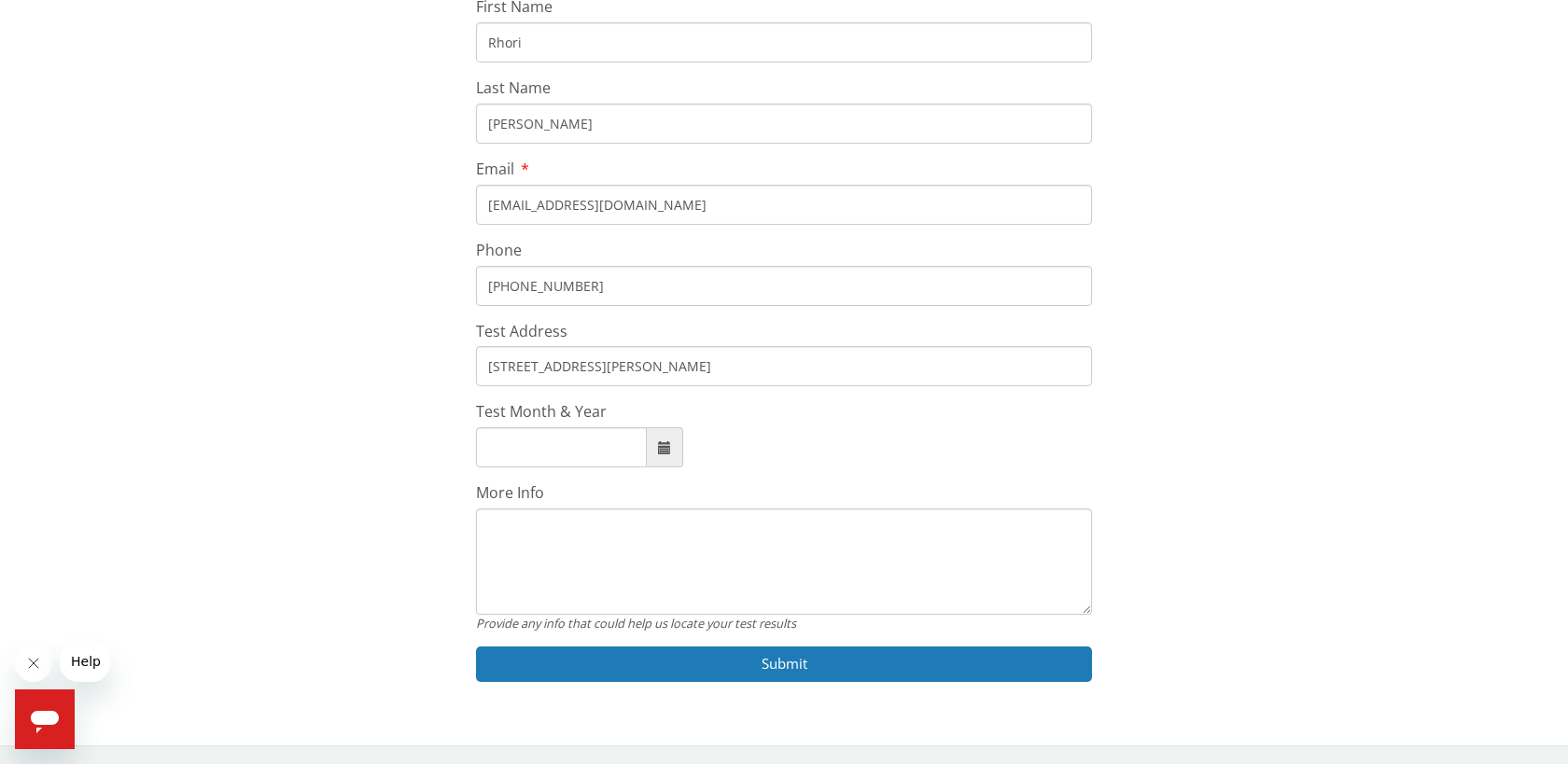
click at [659, 447] on span at bounding box center [663, 447] width 13 height 13
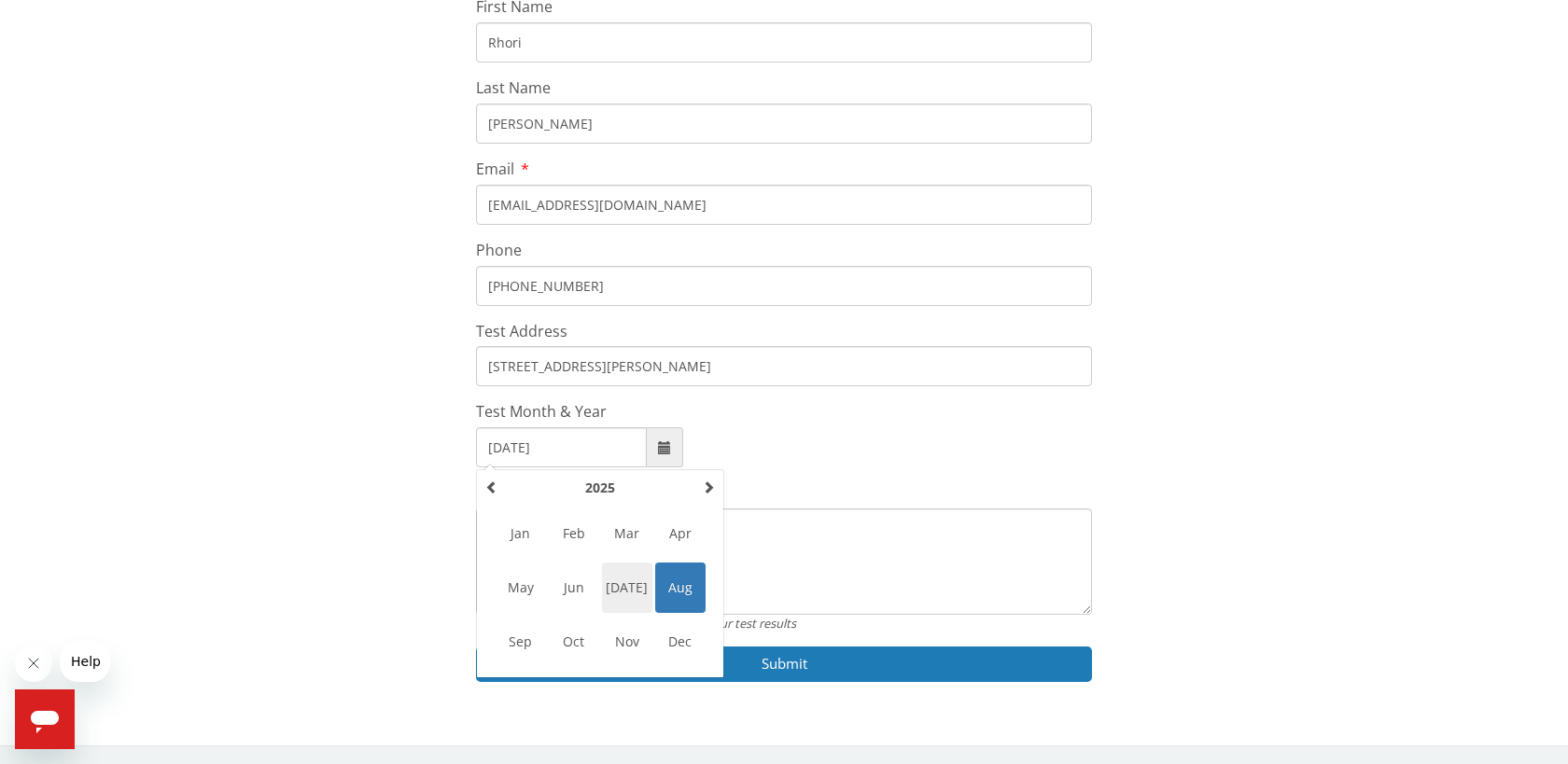
click at [618, 579] on span "[DATE]" at bounding box center [627, 588] width 50 height 50
type input "[DATE]"
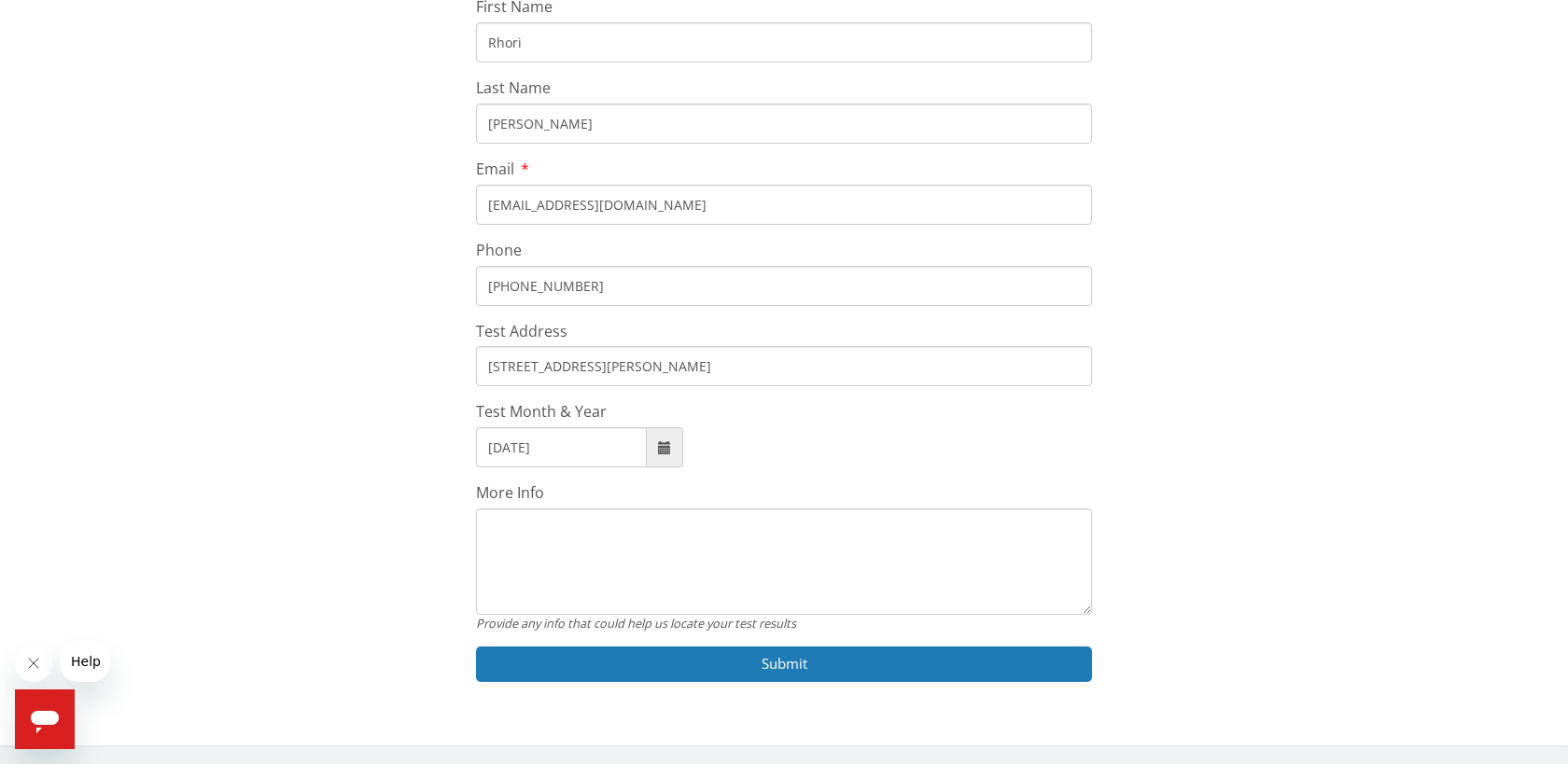
click at [494, 534] on textarea "More Info" at bounding box center [784, 562] width 616 height 107
click at [748, 547] on textarea "I cannot find my "Registration ID" information to verify my identity and access…" at bounding box center [784, 562] width 616 height 107
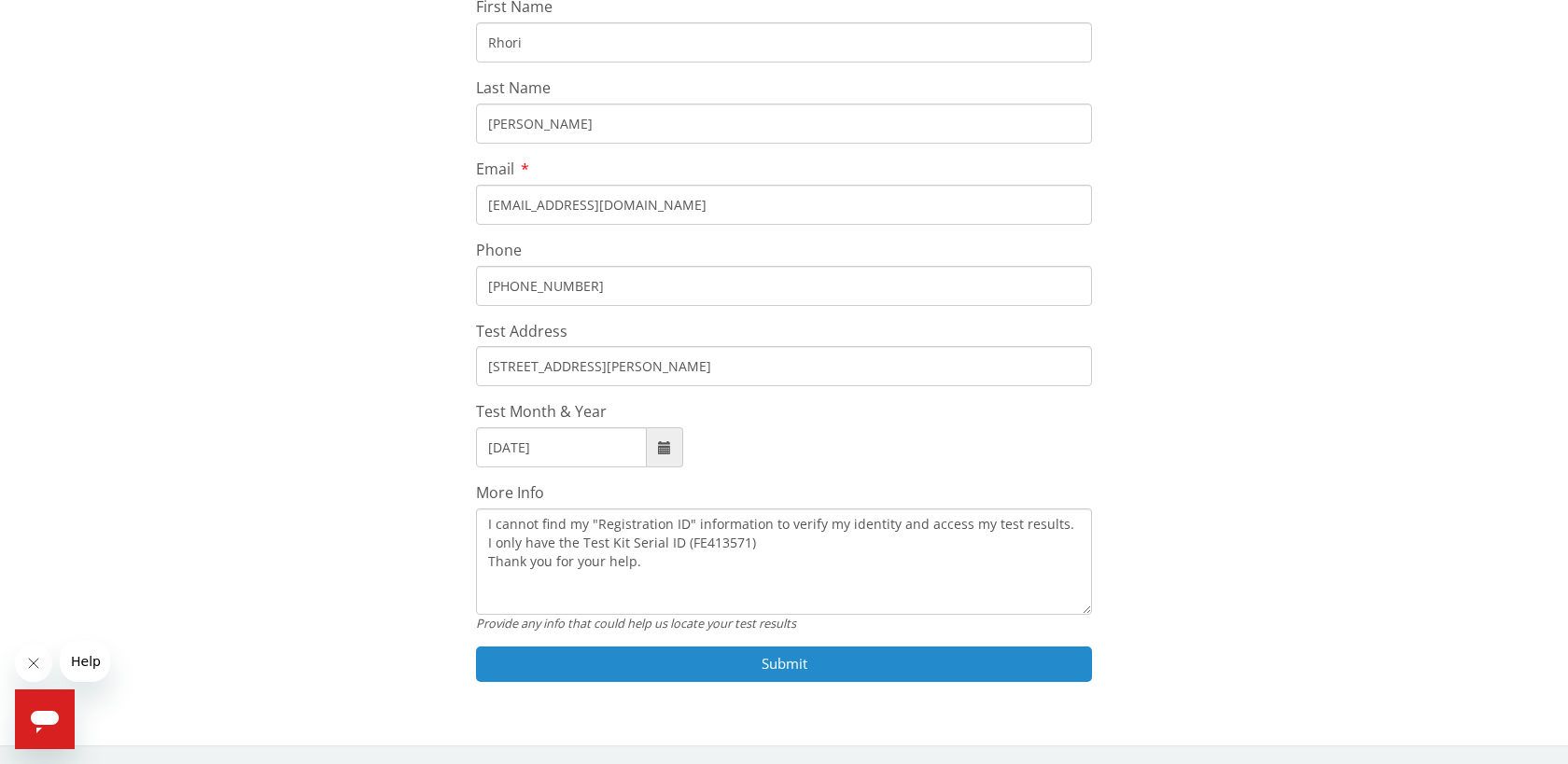
type textarea "I cannot find my "Registration ID" information to verify my identity and access…"
click at [783, 652] on button "Submit" at bounding box center [784, 664] width 616 height 35
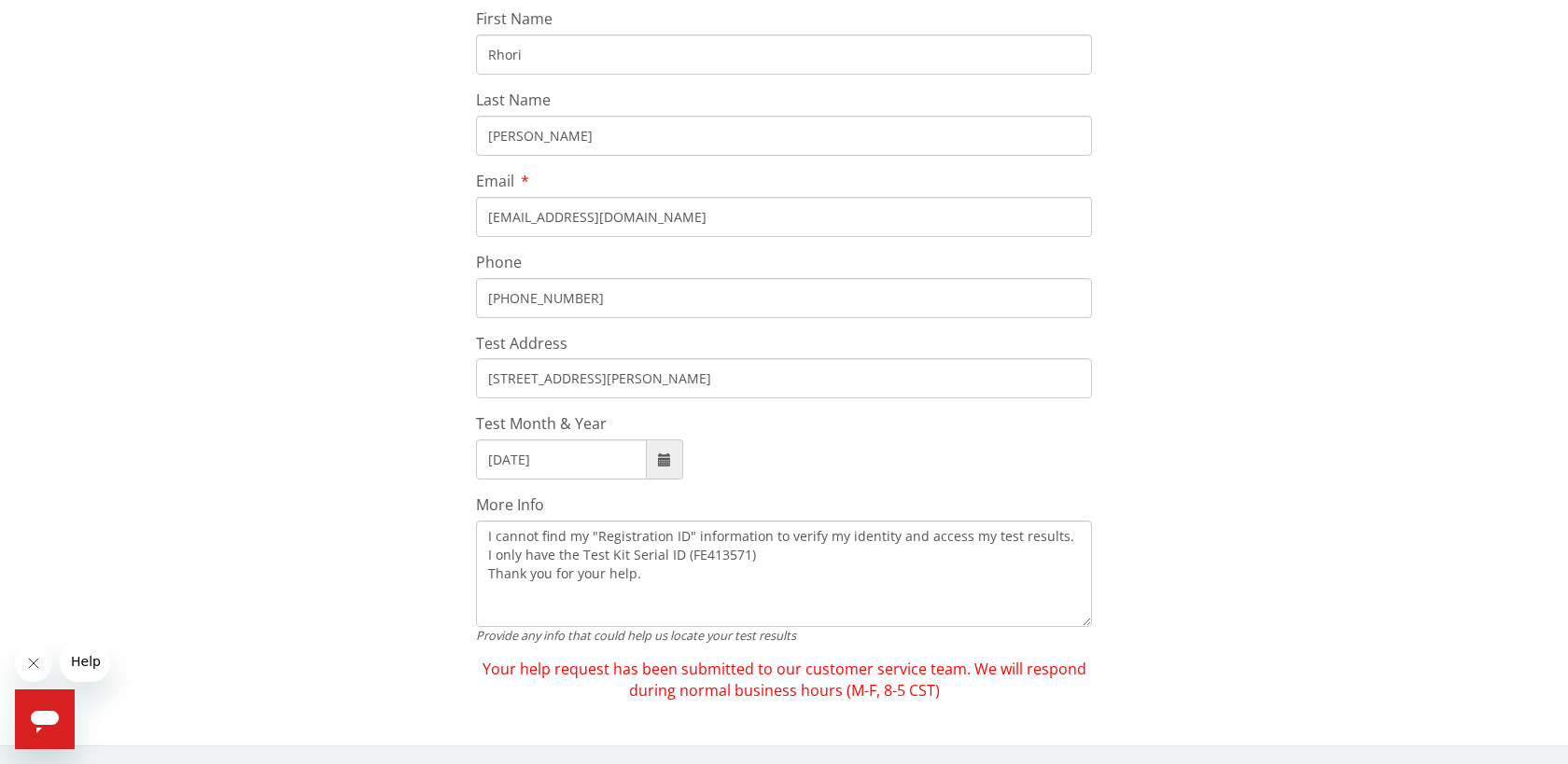
scroll to position [0, 0]
